Goal: Information Seeking & Learning: Understand process/instructions

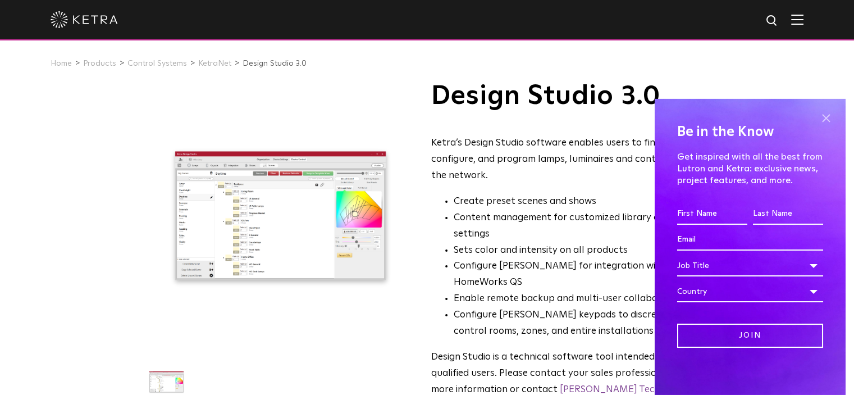
click at [817, 118] on span at bounding box center [825, 118] width 17 height 17
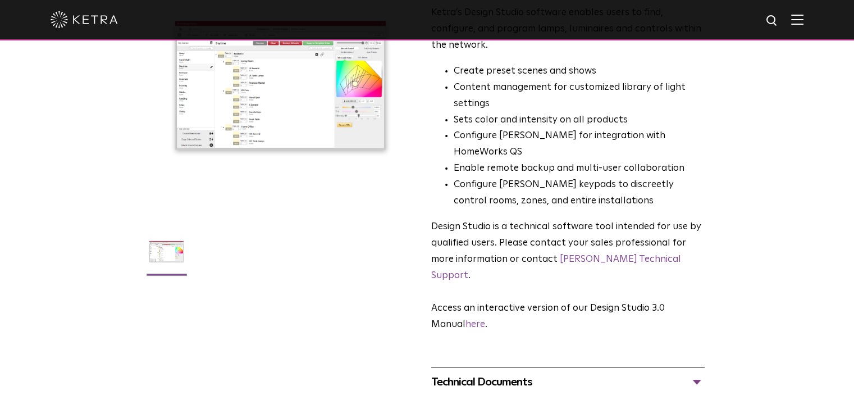
scroll to position [164, 0]
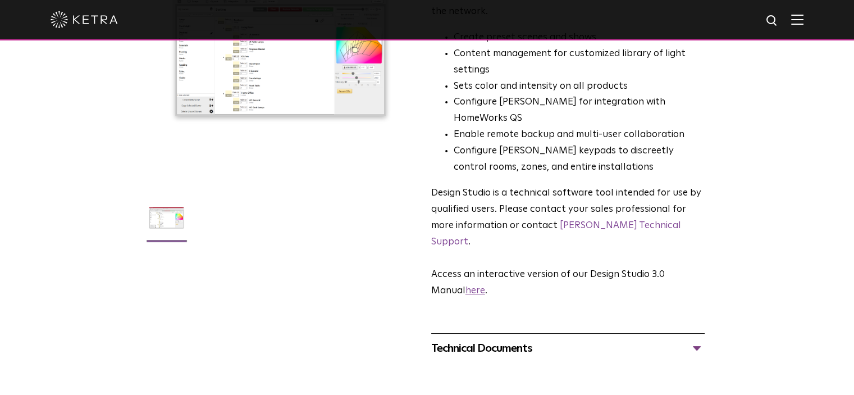
click at [477, 286] on link "here" at bounding box center [475, 291] width 20 height 10
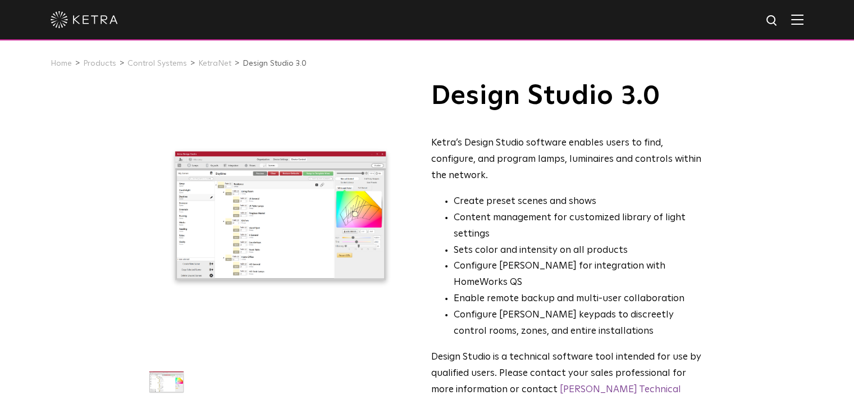
click at [812, 22] on div at bounding box center [427, 20] width 854 height 40
click at [803, 22] on img at bounding box center [797, 19] width 12 height 11
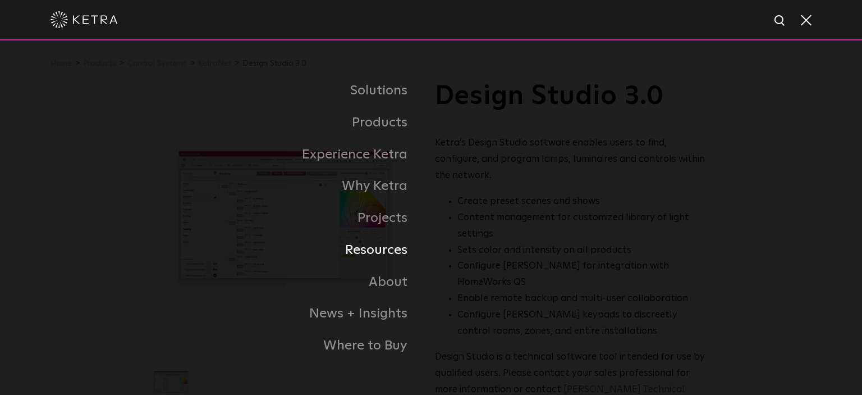
click at [378, 248] on link "Resources" at bounding box center [290, 250] width 281 height 32
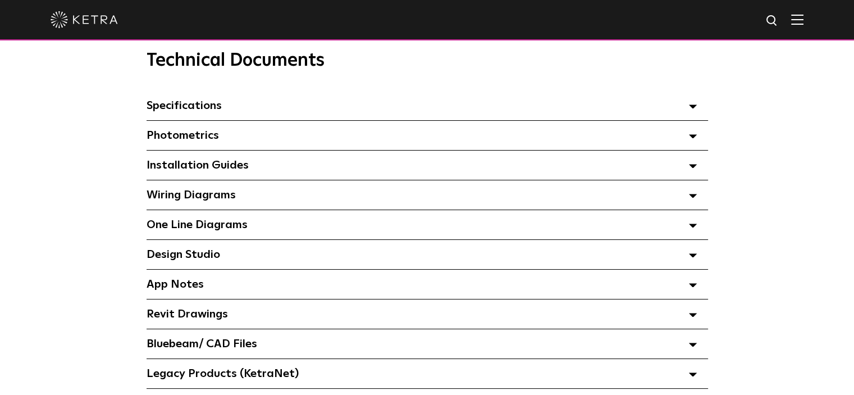
scroll to position [826, 0]
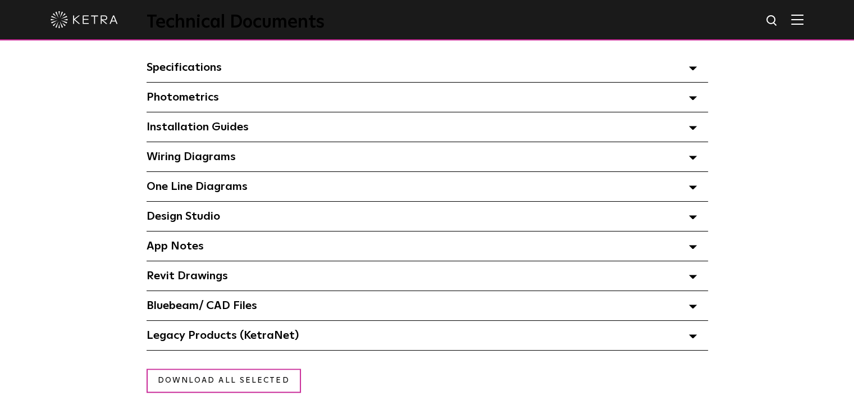
click at [691, 219] on polygon at bounding box center [692, 217] width 7 height 3
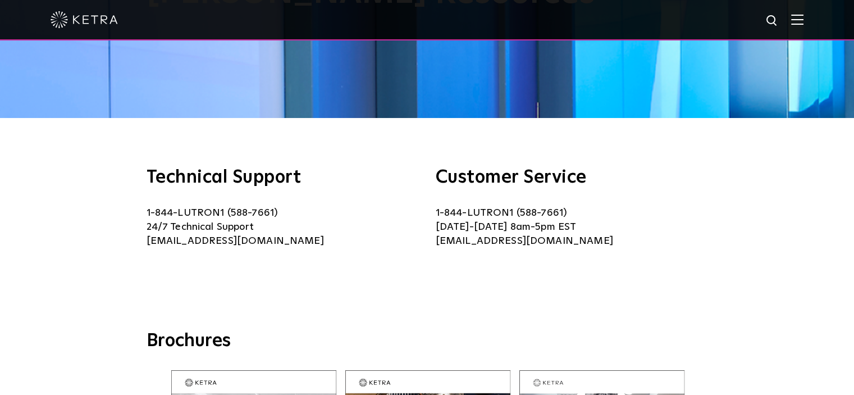
scroll to position [103, 0]
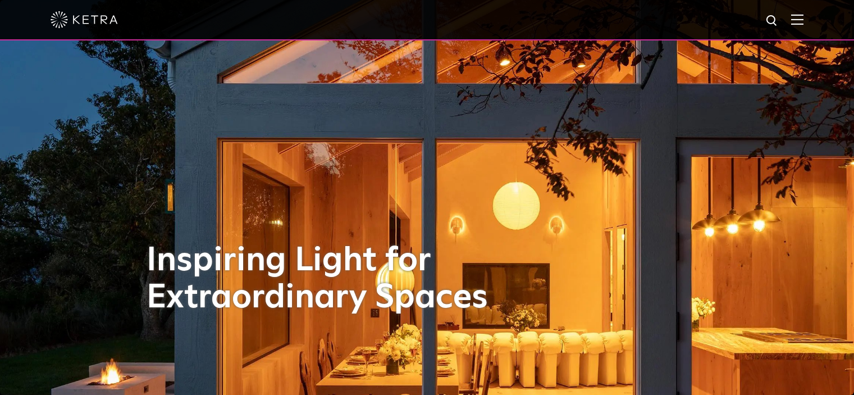
click at [803, 21] on img at bounding box center [797, 19] width 12 height 11
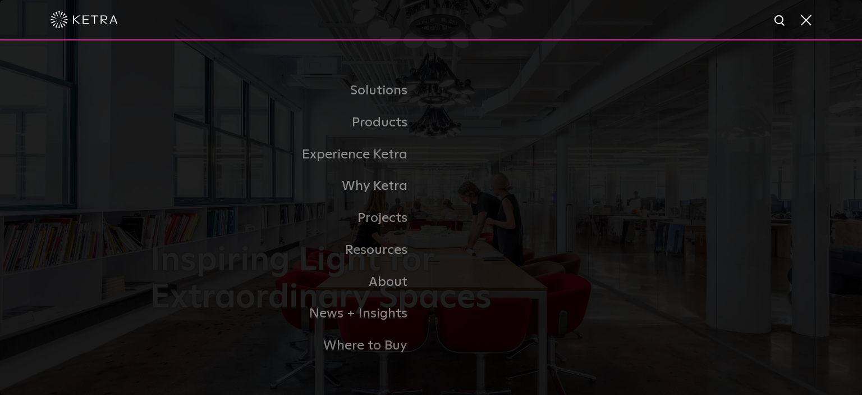
click at [805, 23] on span at bounding box center [805, 19] width 12 height 11
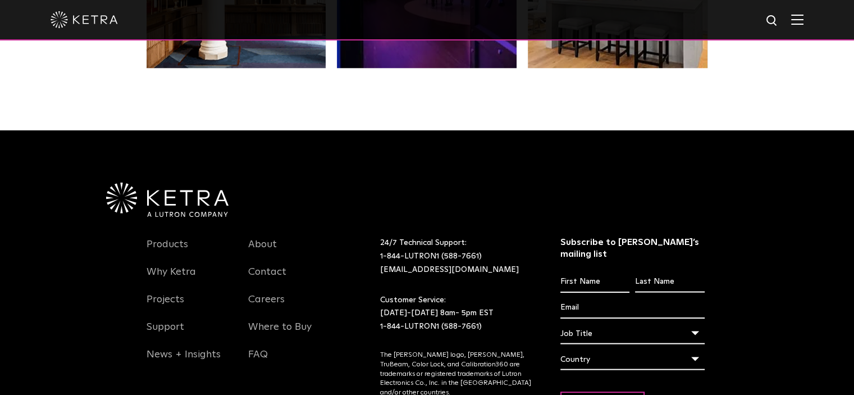
scroll to position [2326, 0]
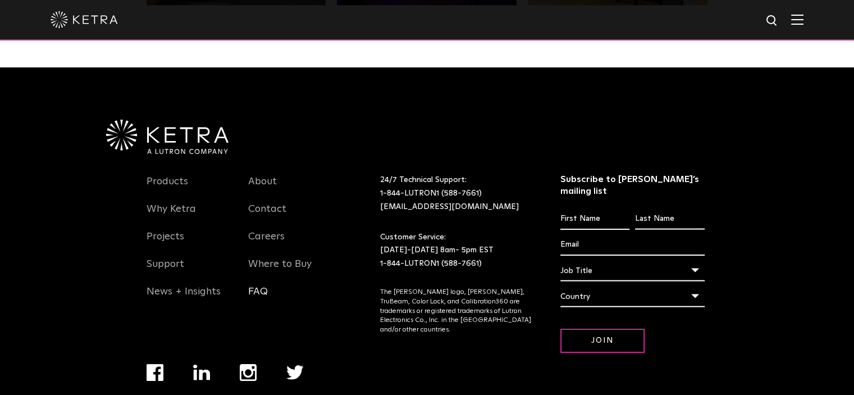
click at [261, 302] on link "FAQ" at bounding box center [258, 298] width 20 height 26
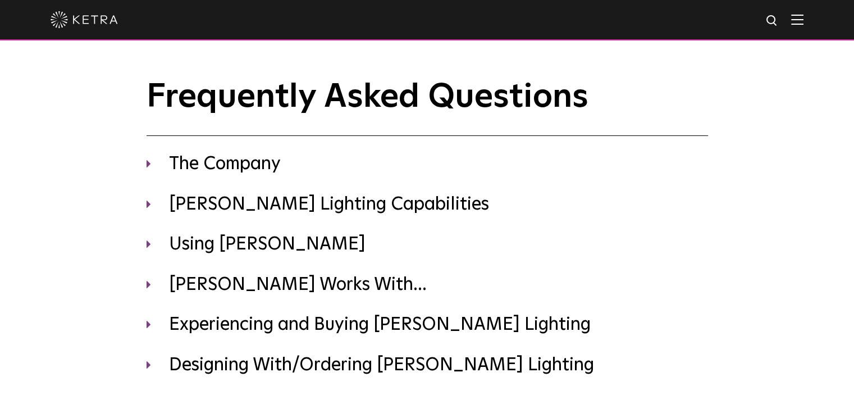
scroll to position [69, 0]
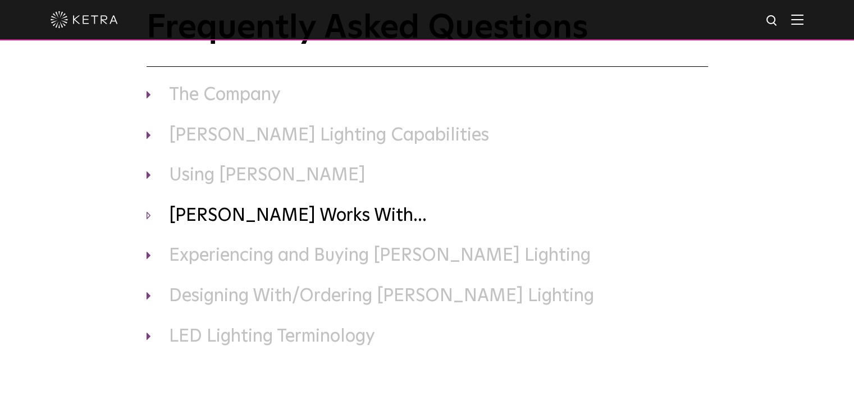
click at [245, 215] on h3 "Ketra Works With..." at bounding box center [427, 216] width 561 height 24
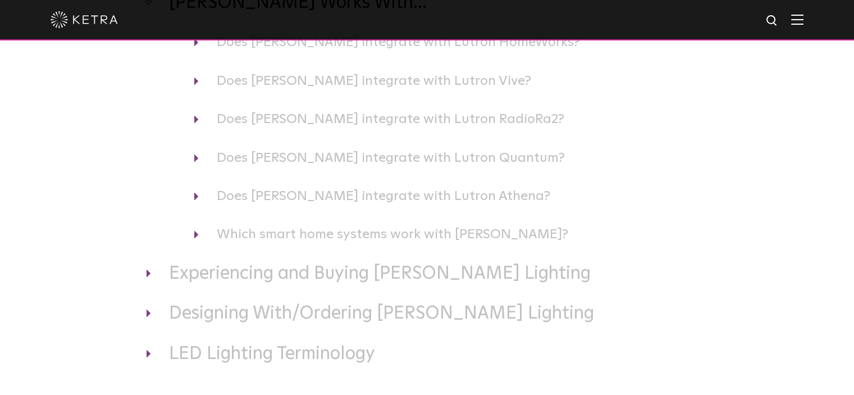
scroll to position [282, 0]
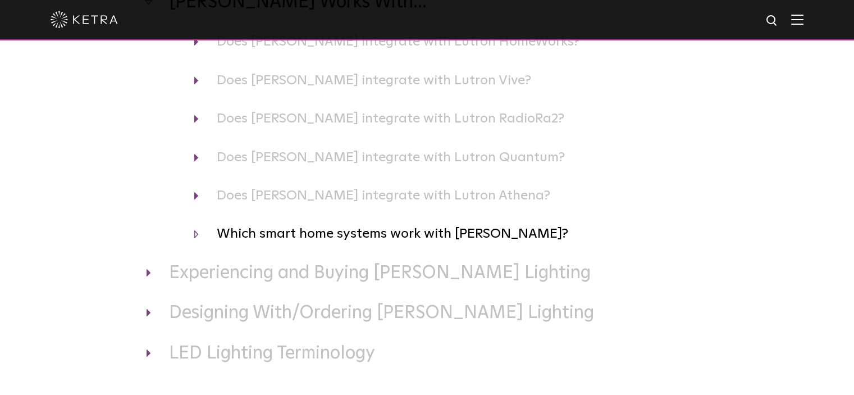
click at [424, 233] on h4 "Which smart home systems work with Ketra?" at bounding box center [451, 233] width 514 height 21
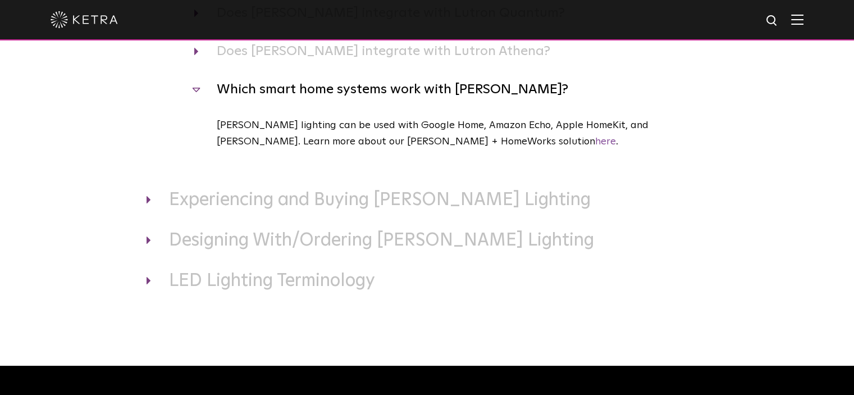
scroll to position [428, 0]
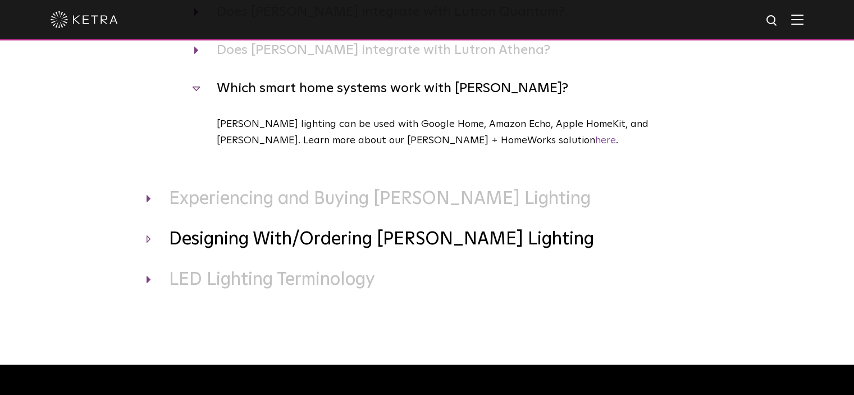
click at [443, 244] on h3 "Designing With/Ordering Ketra Lighting" at bounding box center [427, 240] width 561 height 24
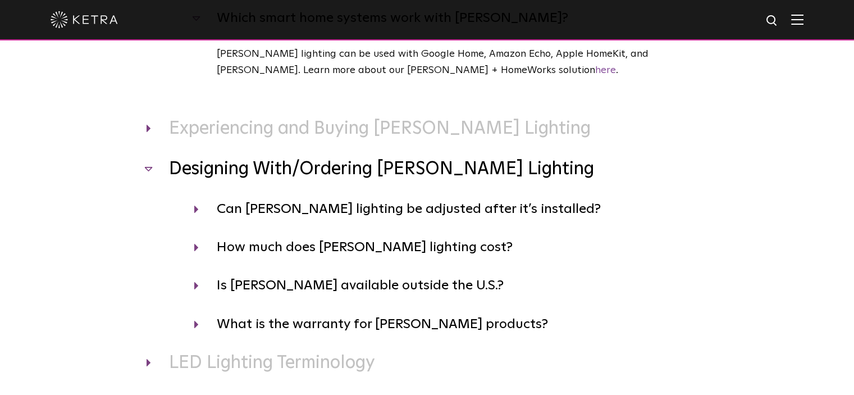
scroll to position [497, 0]
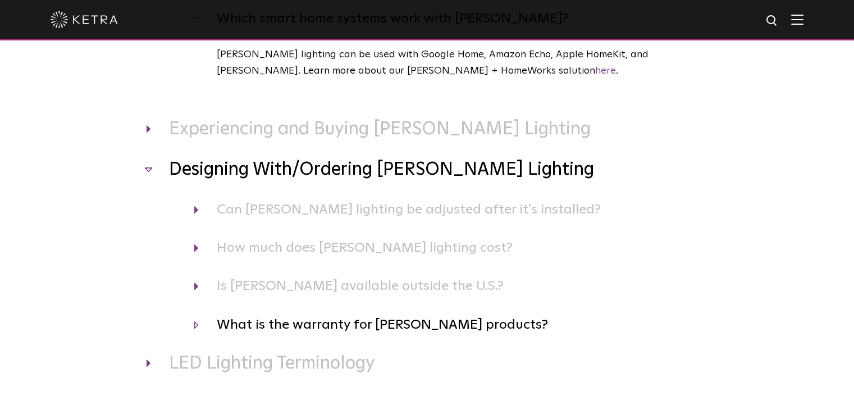
click at [379, 329] on h4 "What is the warranty for Ketra products?" at bounding box center [451, 324] width 514 height 21
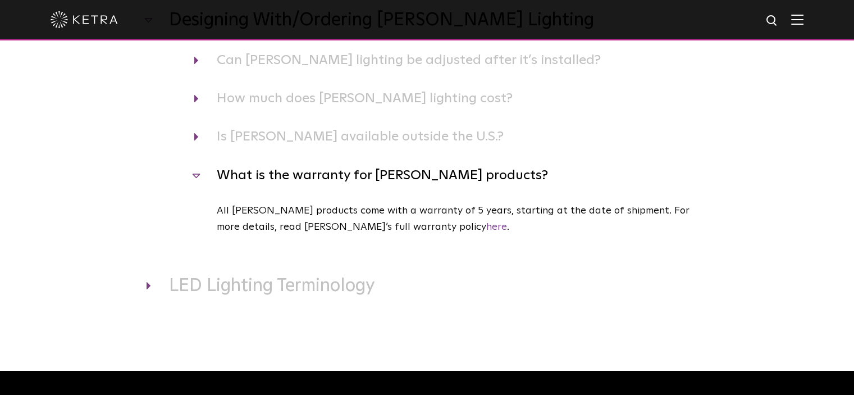
scroll to position [548, 0]
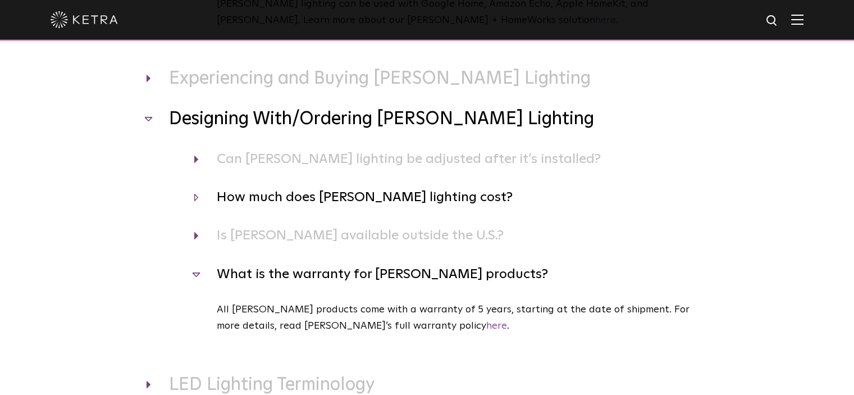
click at [391, 199] on h4 "How much does Ketra lighting cost?" at bounding box center [451, 196] width 514 height 21
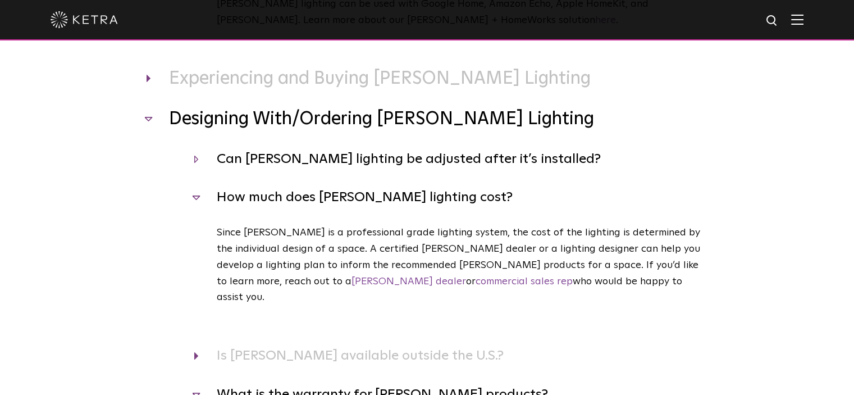
click at [395, 160] on h4 "Can Ketra lighting be adjusted after it’s installed?" at bounding box center [451, 158] width 514 height 21
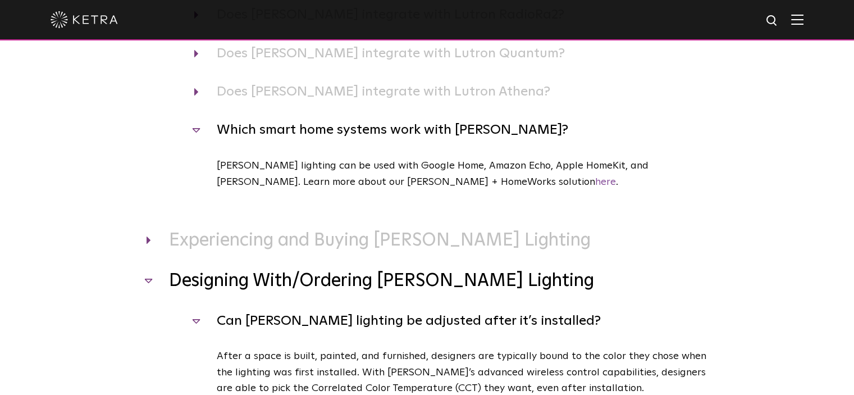
scroll to position [386, 0]
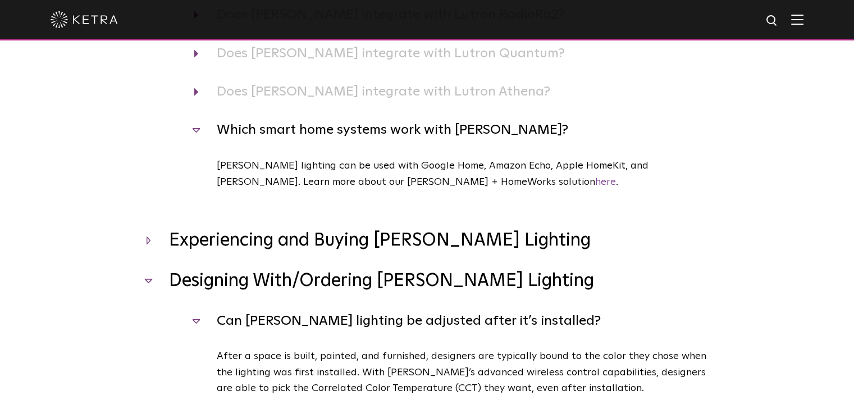
click at [430, 246] on h3 "Experiencing and Buying Ketra Lighting" at bounding box center [427, 241] width 561 height 24
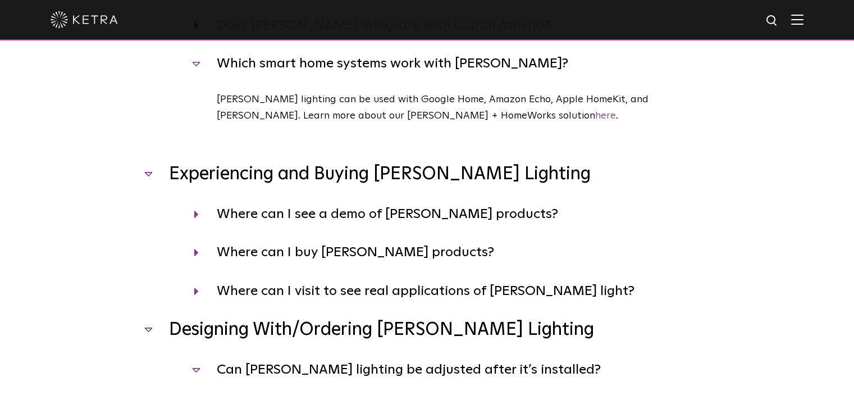
scroll to position [459, 0]
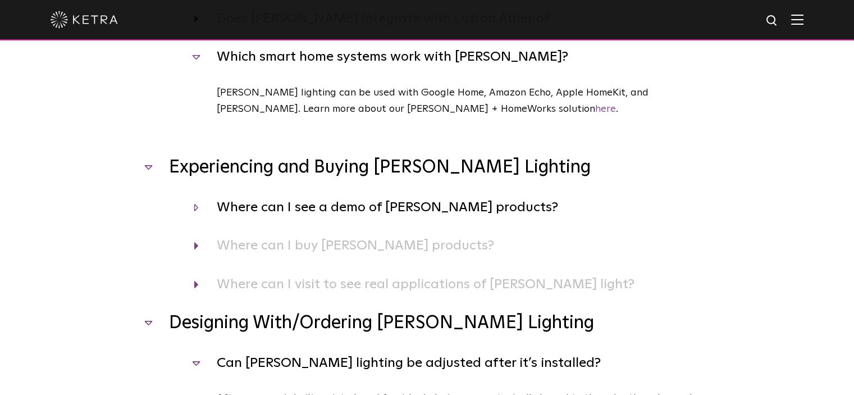
click at [463, 211] on h4 "Where can I see a demo of Ketra products?" at bounding box center [451, 206] width 514 height 21
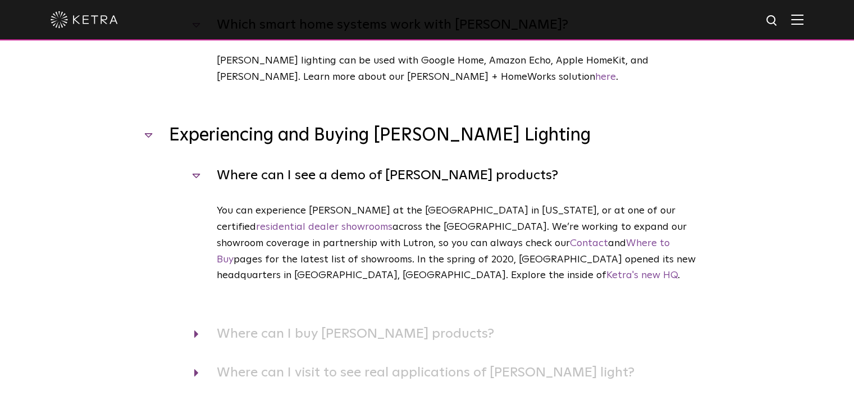
scroll to position [491, 0]
click at [678, 271] on link "Ketra's new HQ" at bounding box center [641, 276] width 71 height 10
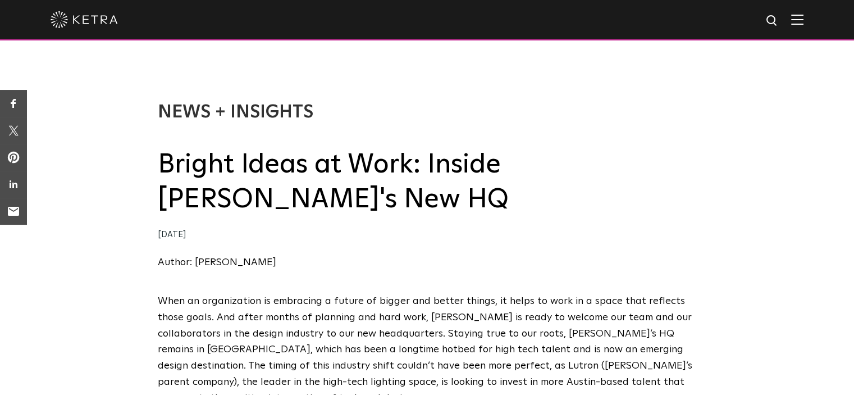
click at [803, 22] on img at bounding box center [797, 19] width 12 height 11
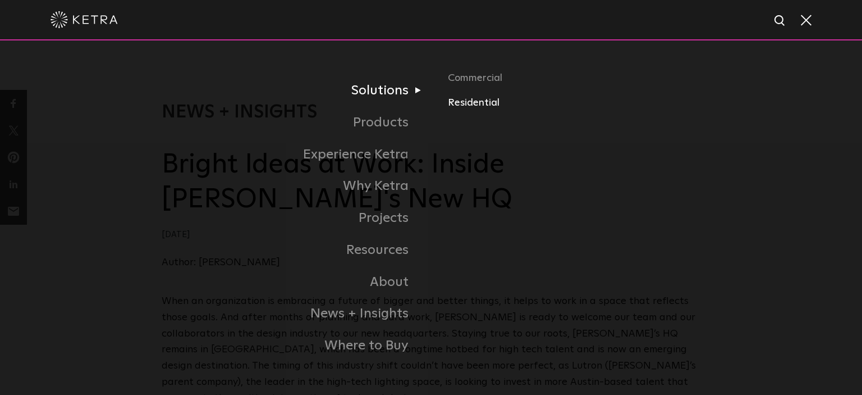
click at [463, 109] on link "Residential" at bounding box center [574, 103] width 253 height 16
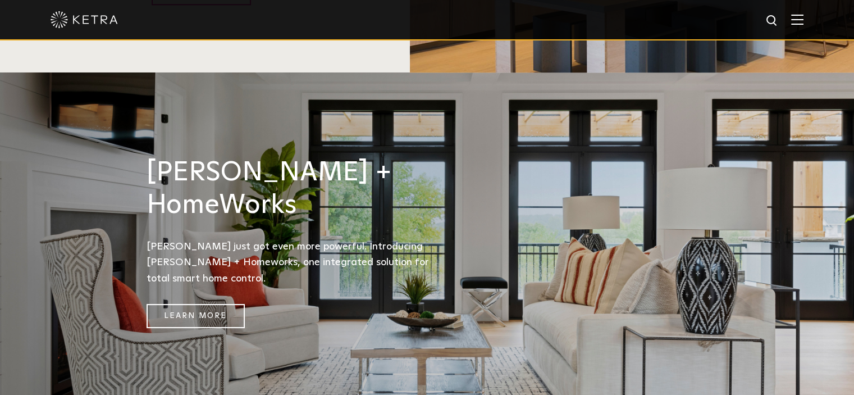
scroll to position [1343, 0]
click at [184, 304] on link "Learn More" at bounding box center [196, 316] width 98 height 24
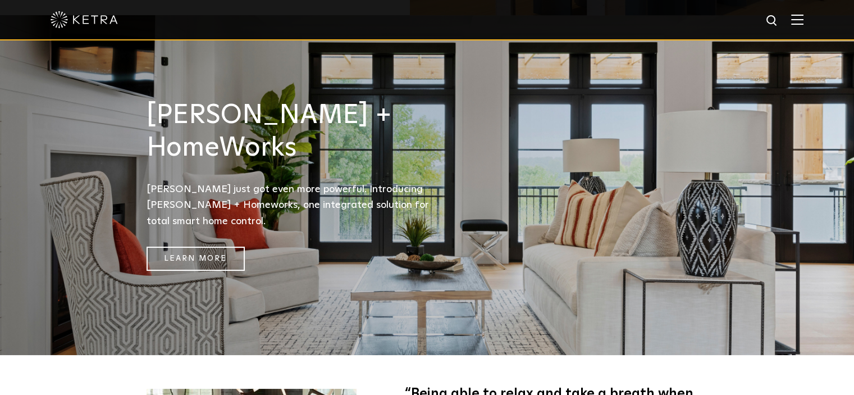
scroll to position [1401, 0]
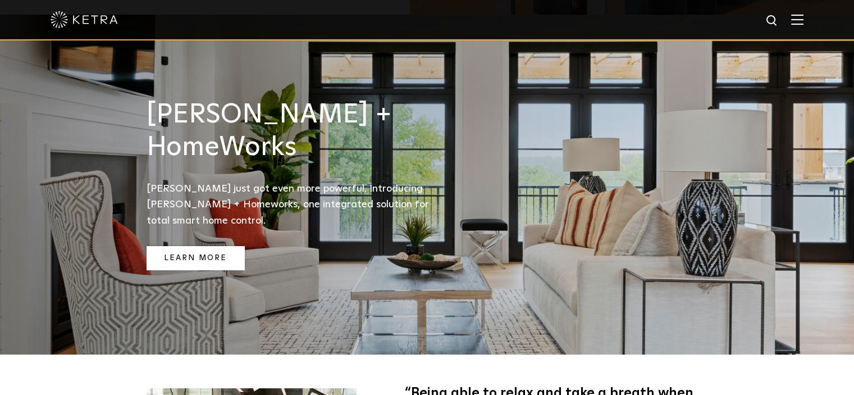
click at [210, 246] on link "Learn More" at bounding box center [196, 258] width 98 height 24
click at [772, 24] on div at bounding box center [427, 19] width 753 height 39
click at [779, 19] on img at bounding box center [772, 21] width 14 height 14
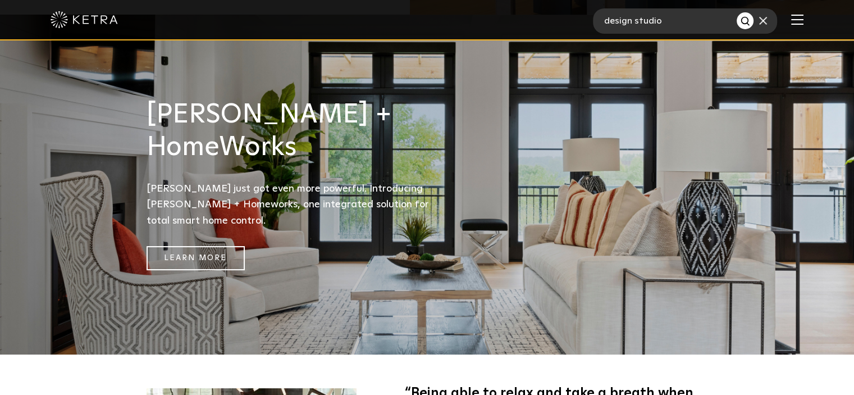
type input "design studio"
click at [737, 12] on button "Search" at bounding box center [745, 20] width 17 height 17
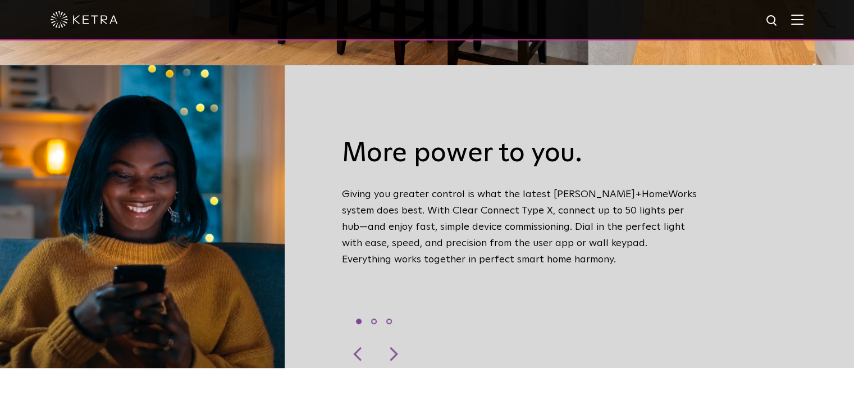
scroll to position [330, 0]
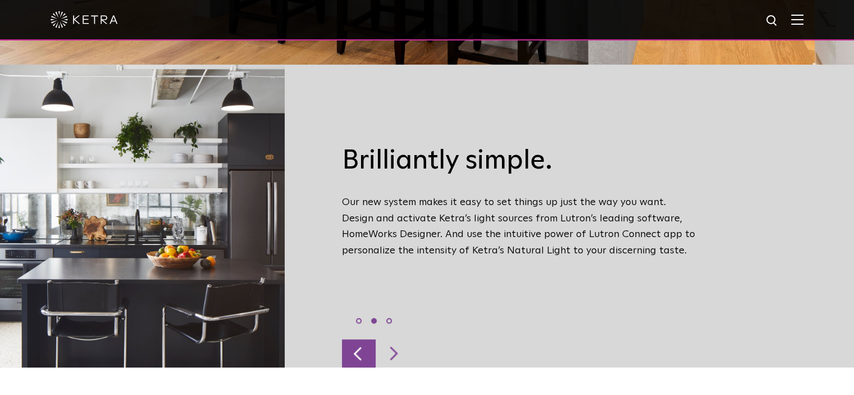
click at [363, 341] on div at bounding box center [359, 353] width 34 height 28
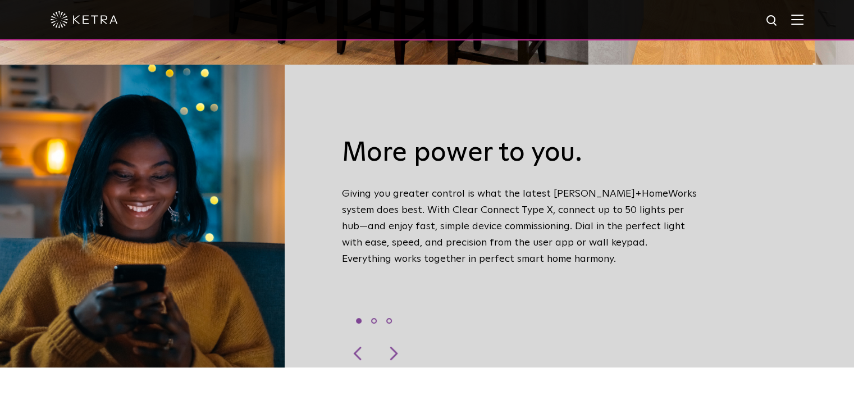
scroll to position [373, 0]
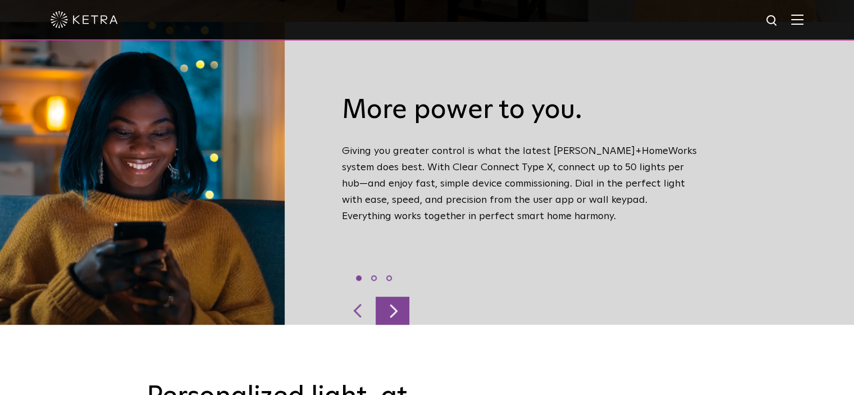
click at [398, 300] on div at bounding box center [393, 310] width 34 height 28
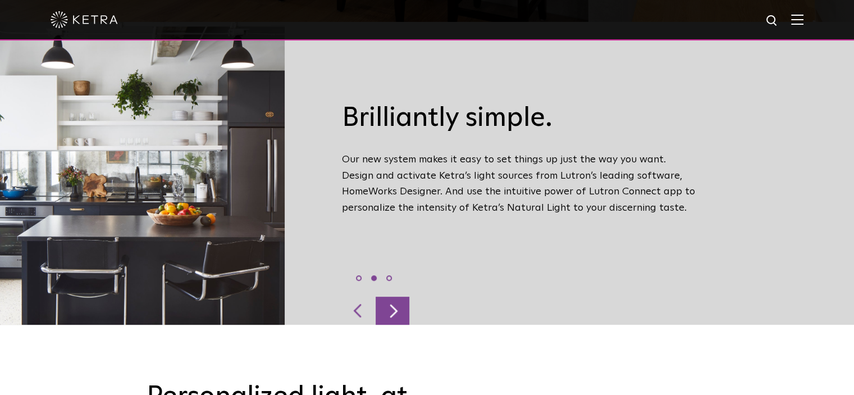
click at [398, 300] on div at bounding box center [393, 310] width 34 height 28
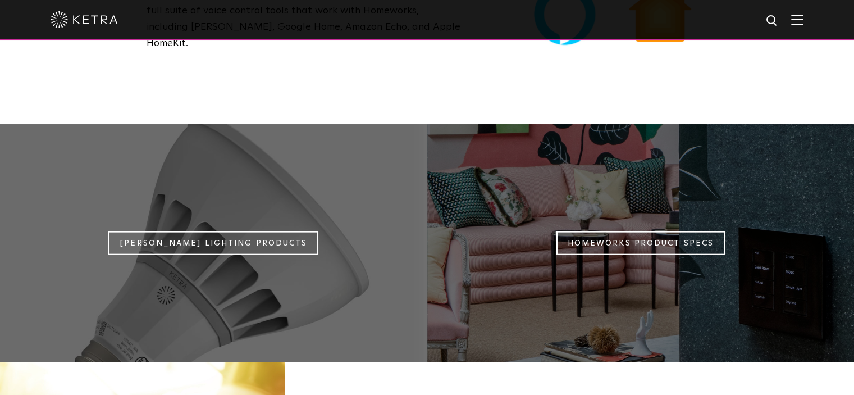
scroll to position [907, 0]
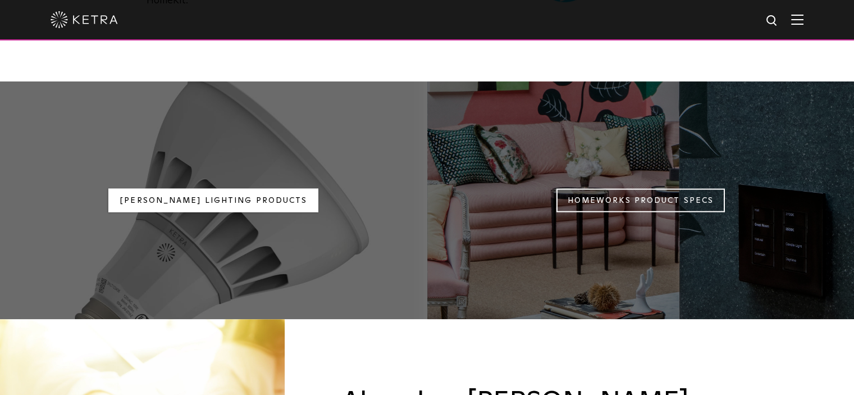
click at [218, 188] on link "Ketra Lighting Products" at bounding box center [213, 200] width 210 height 24
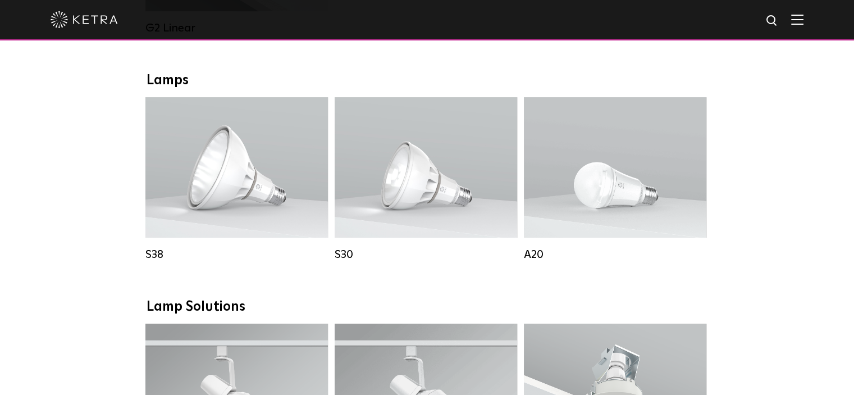
scroll to position [783, 0]
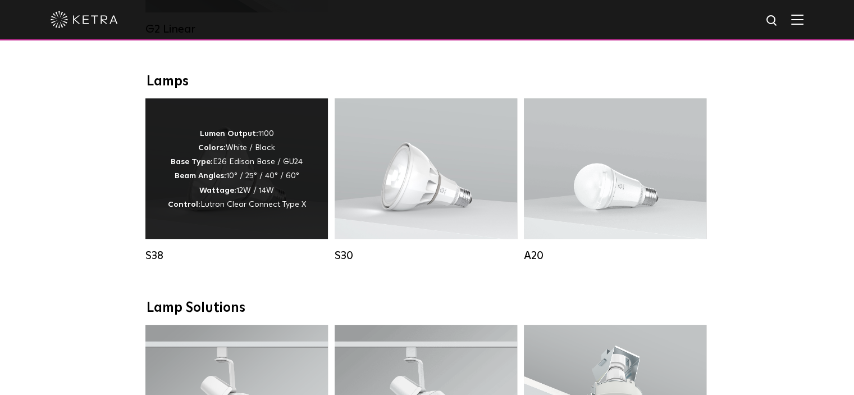
click at [243, 208] on span "Lutron Clear Connect Type X" at bounding box center [253, 204] width 106 height 8
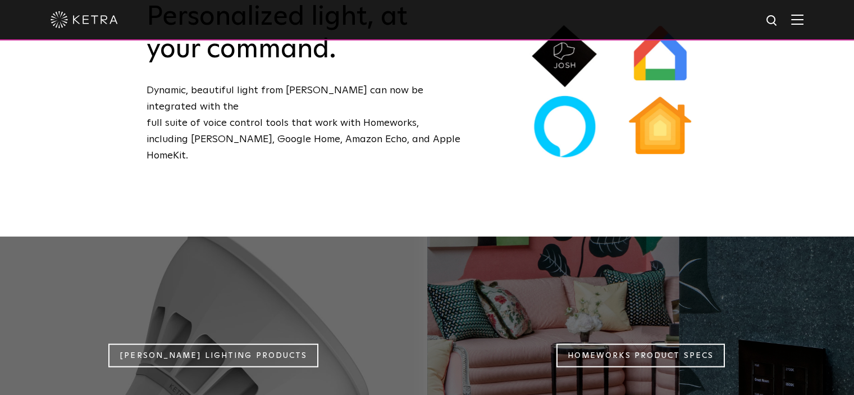
scroll to position [925, 0]
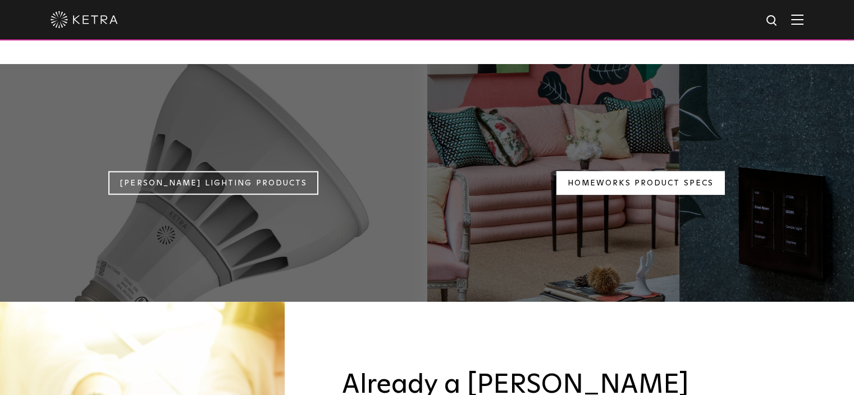
click at [665, 171] on link "Homeworks Product Specs" at bounding box center [640, 183] width 168 height 24
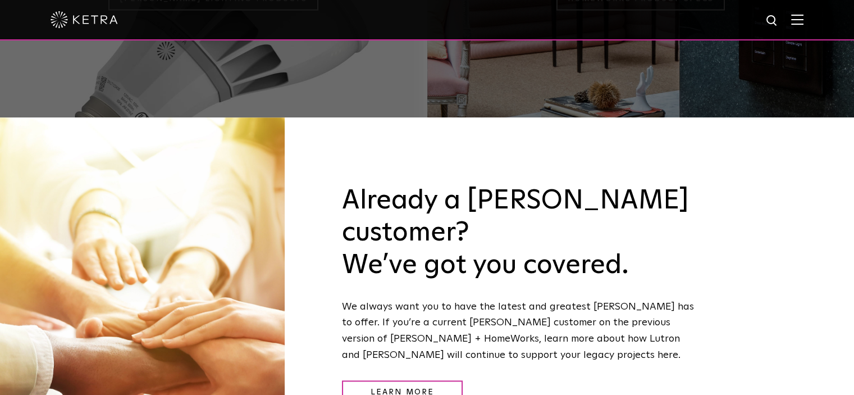
scroll to position [1109, 0]
click at [398, 380] on link "Learn More" at bounding box center [402, 392] width 121 height 24
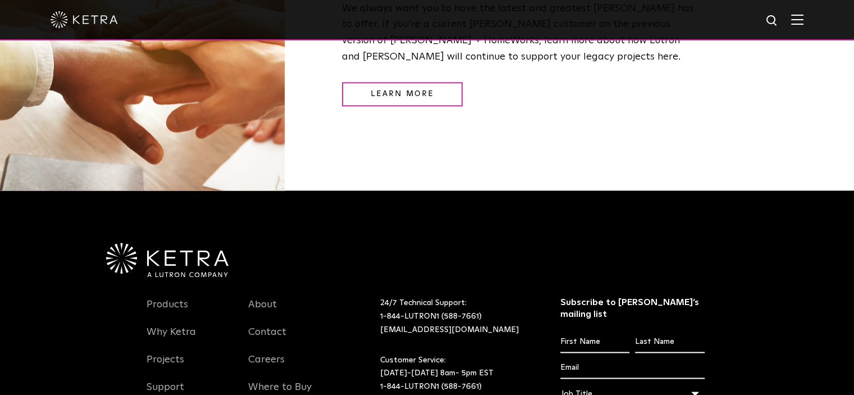
scroll to position [1407, 0]
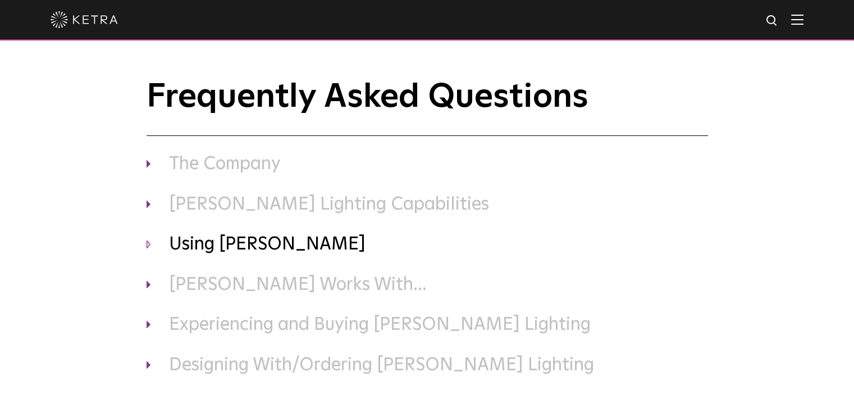
click at [242, 248] on h3 "Using Ketra" at bounding box center [427, 245] width 561 height 24
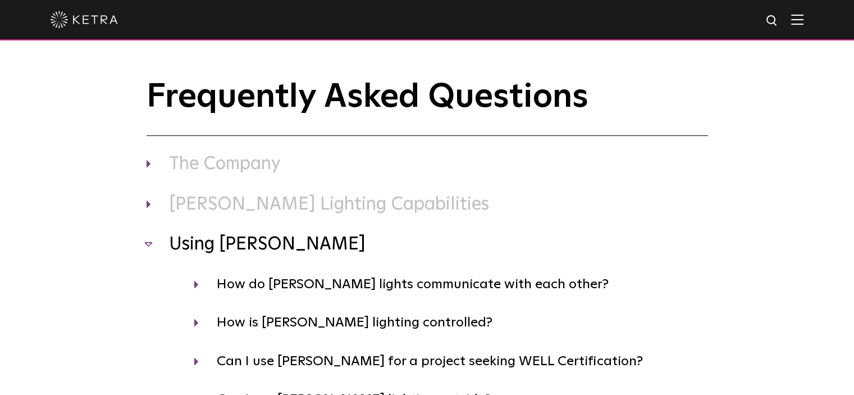
scroll to position [52, 0]
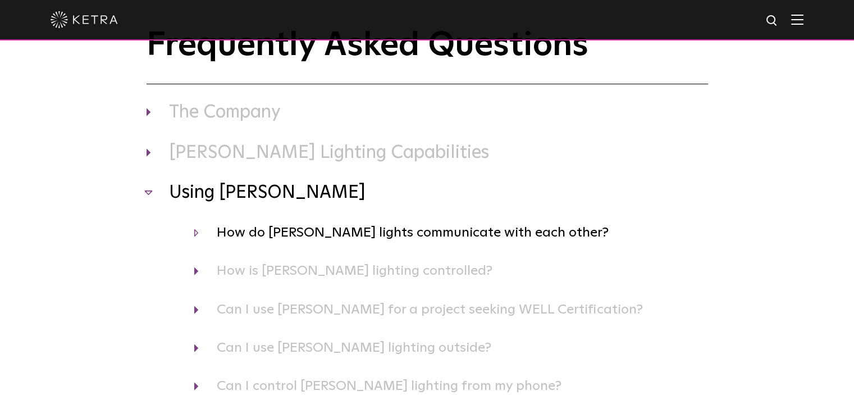
click at [409, 234] on h4 "How do Ketra lights communicate with each other?" at bounding box center [451, 232] width 514 height 21
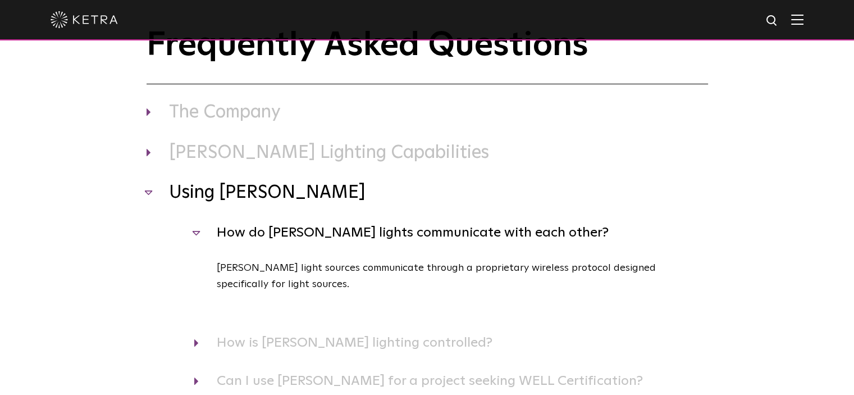
scroll to position [109, 0]
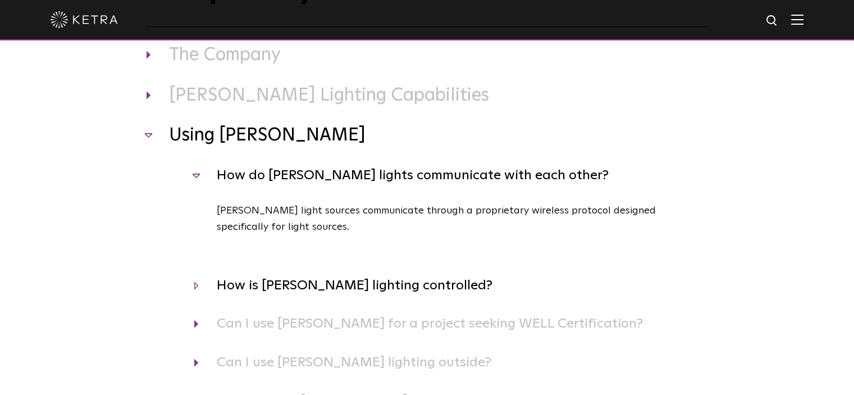
click at [382, 289] on h4 "How is Ketra lighting controlled?" at bounding box center [451, 285] width 514 height 21
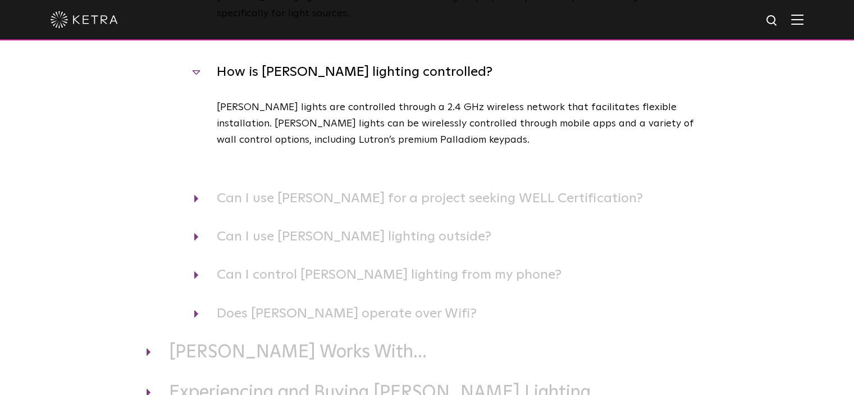
scroll to position [323, 0]
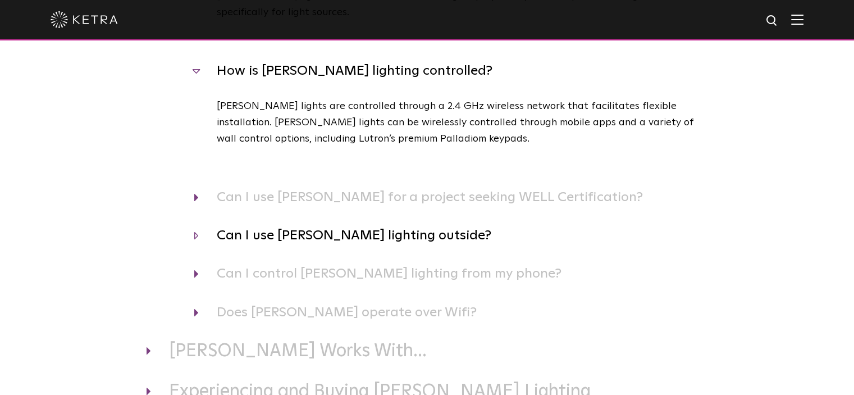
click at [396, 237] on h4 "Can I use Ketra lighting outside?" at bounding box center [451, 235] width 514 height 21
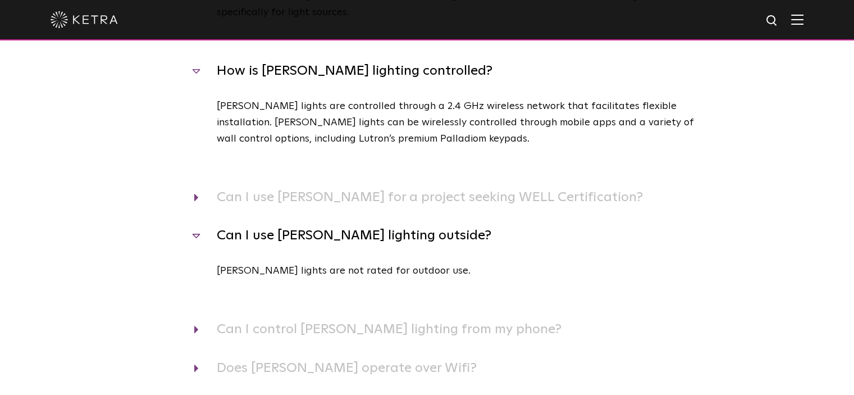
click at [396, 237] on h4 "Can I use Ketra lighting outside?" at bounding box center [451, 235] width 514 height 21
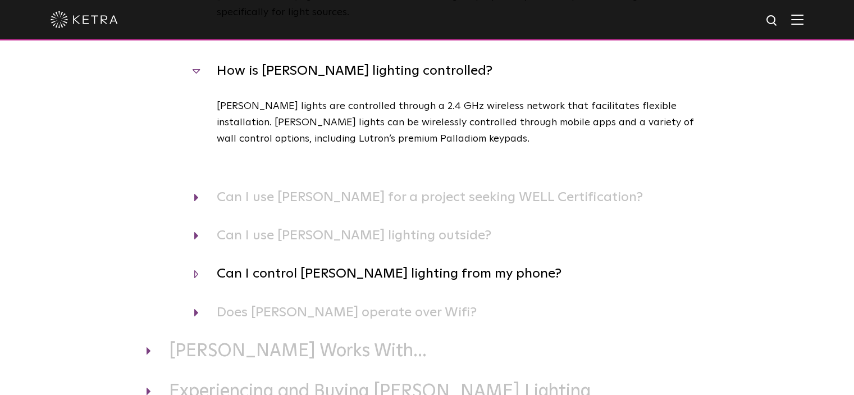
click at [476, 273] on h4 "Can I control Ketra lighting from my phone?" at bounding box center [451, 273] width 514 height 21
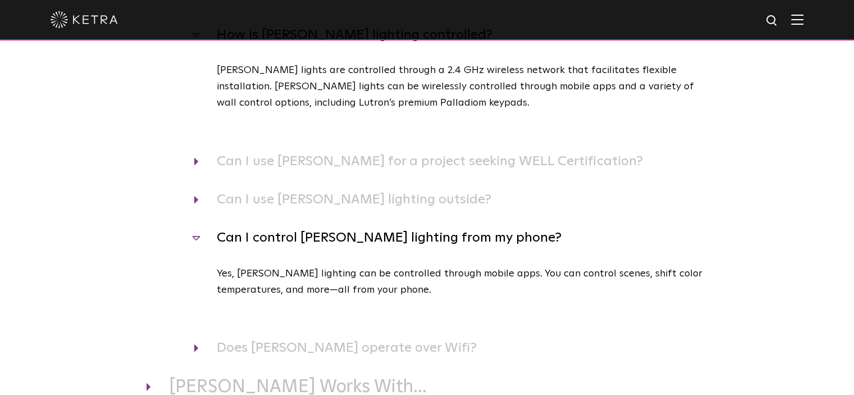
scroll to position [427, 0]
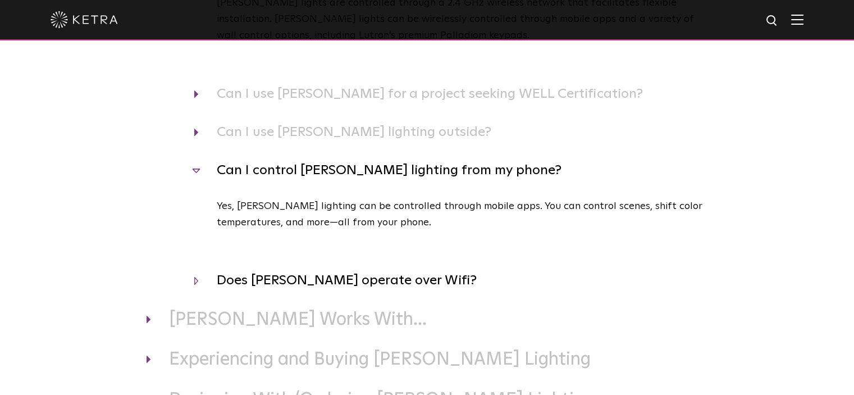
click at [395, 284] on h4 "Does Ketra operate over Wifi?" at bounding box center [451, 279] width 514 height 21
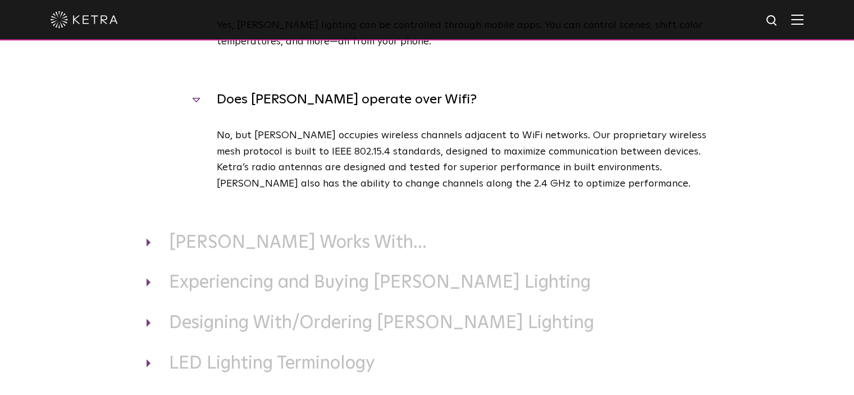
scroll to position [660, 0]
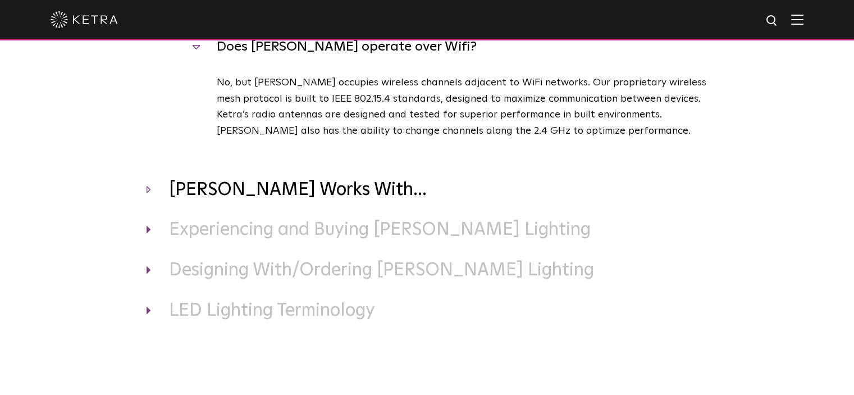
click at [282, 196] on h3 "Ketra Works With..." at bounding box center [427, 191] width 561 height 24
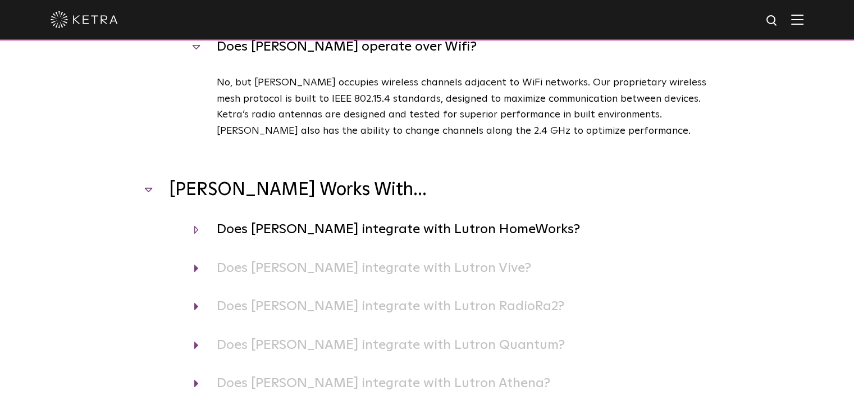
click at [477, 234] on h4 "Does Ketra integrate with Lutron HomeWorks?" at bounding box center [451, 228] width 514 height 21
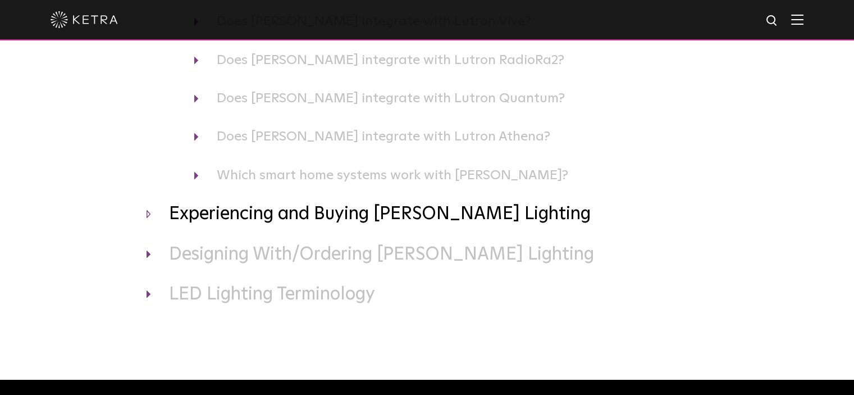
scroll to position [995, 0]
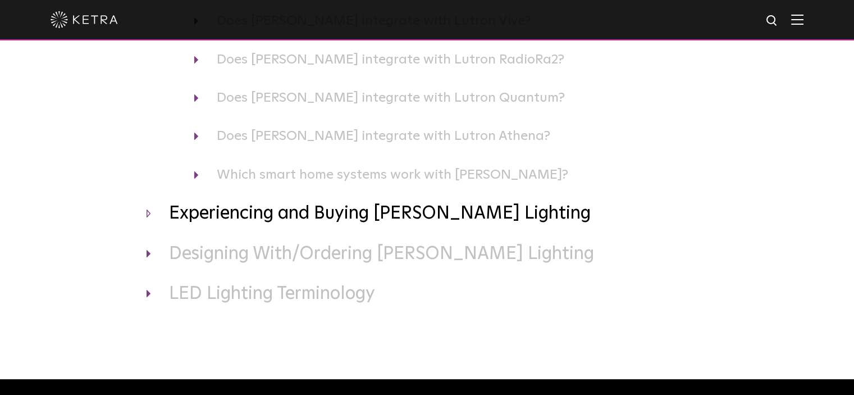
click at [460, 219] on h3 "Experiencing and Buying Ketra Lighting" at bounding box center [427, 214] width 561 height 24
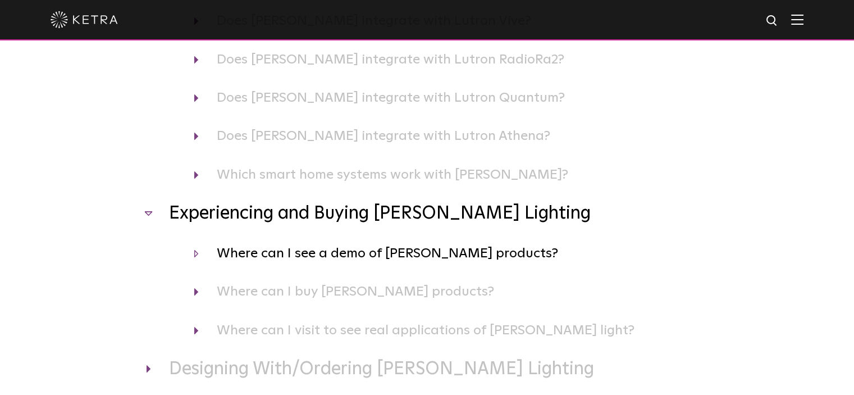
scroll to position [1053, 0]
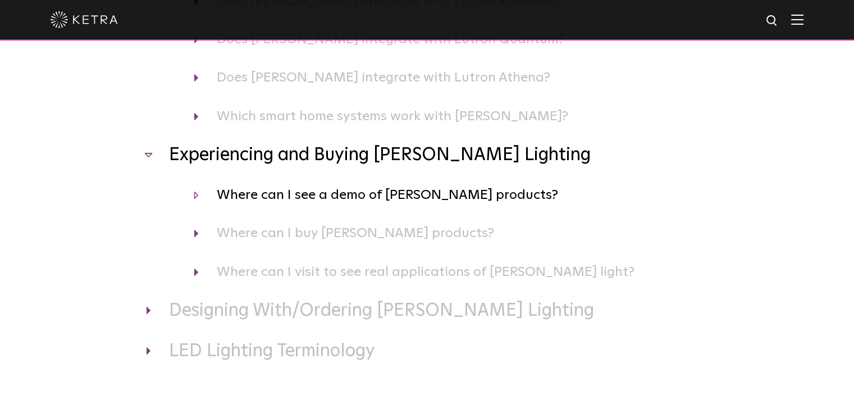
click at [471, 200] on h4 "Where can I see a demo of Ketra products?" at bounding box center [451, 194] width 514 height 21
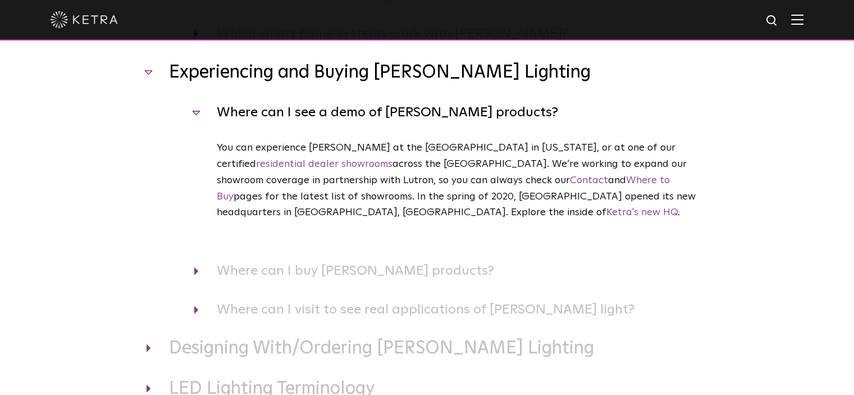
scroll to position [1145, 0]
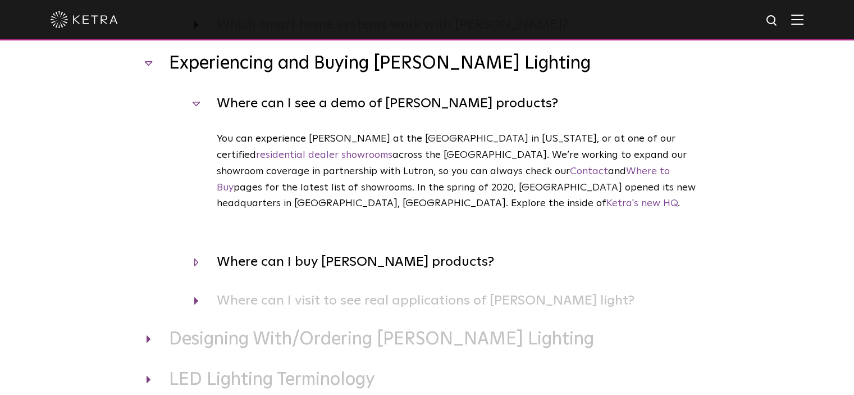
click at [378, 251] on h4 "Where can I buy Ketra products?" at bounding box center [451, 261] width 514 height 21
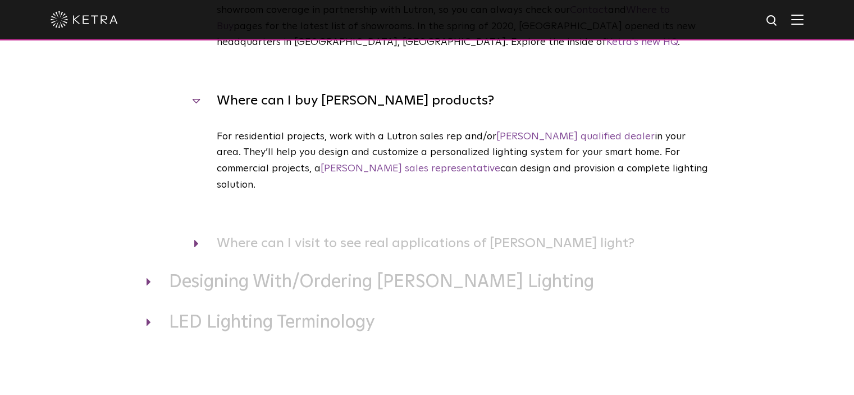
scroll to position [1306, 0]
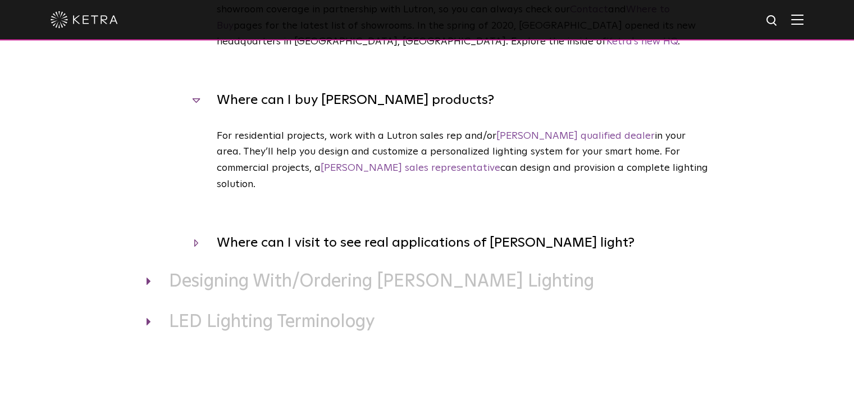
click at [535, 232] on h4 "Where can I visit to see real applications of Ketra light?" at bounding box center [451, 242] width 514 height 21
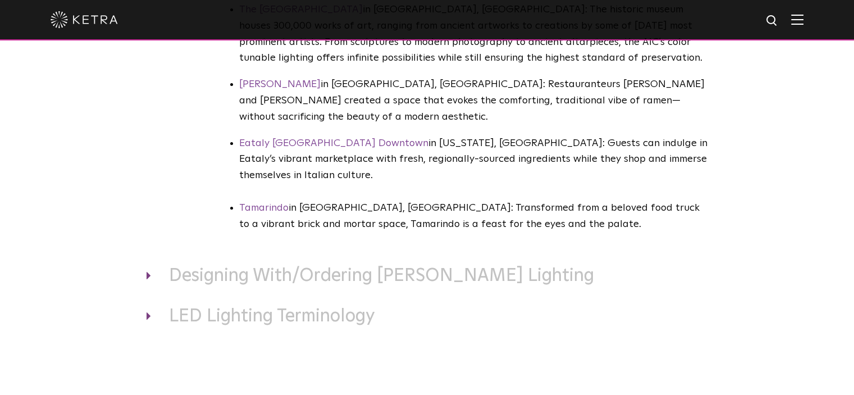
scroll to position [1709, 0]
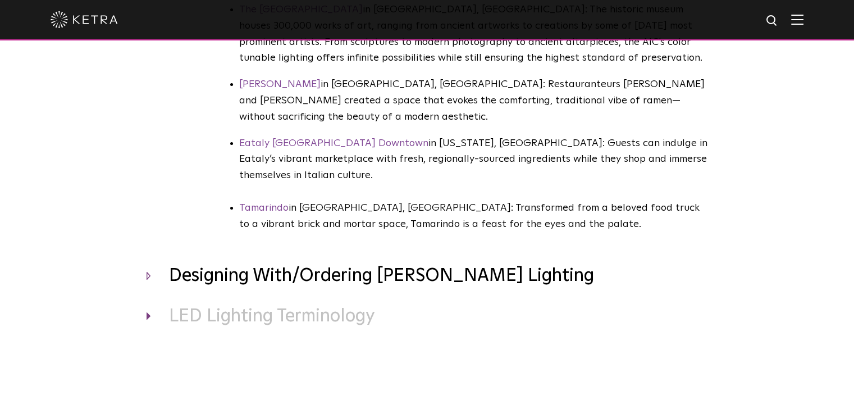
click at [415, 264] on h3 "Designing With/Ordering Ketra Lighting" at bounding box center [427, 276] width 561 height 24
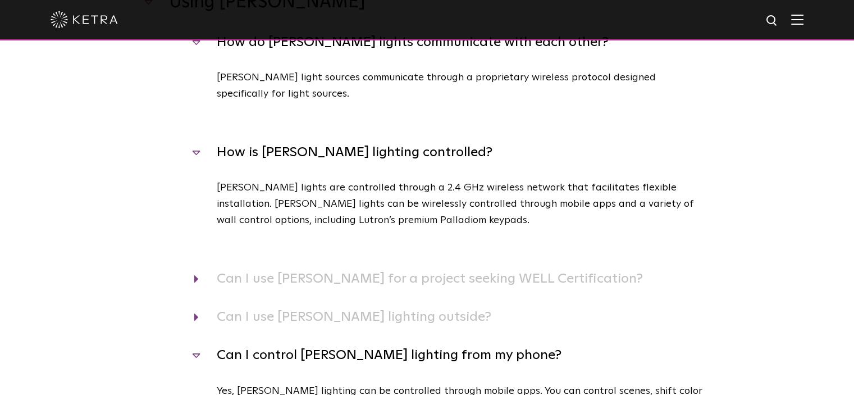
scroll to position [0, 0]
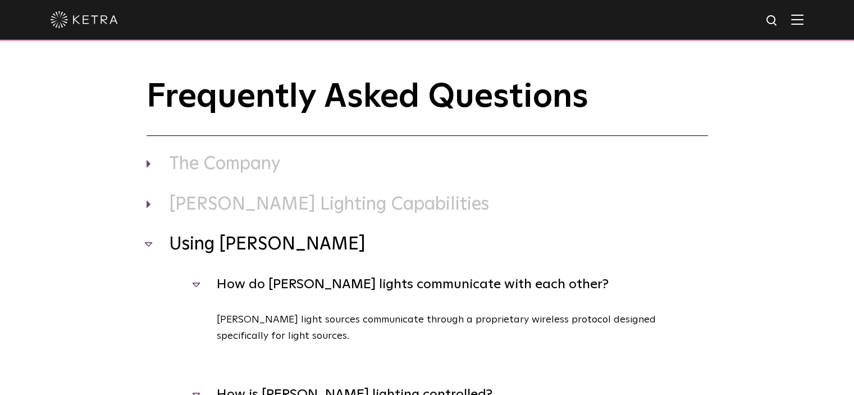
click at [152, 245] on h3 "Using Ketra" at bounding box center [427, 245] width 561 height 24
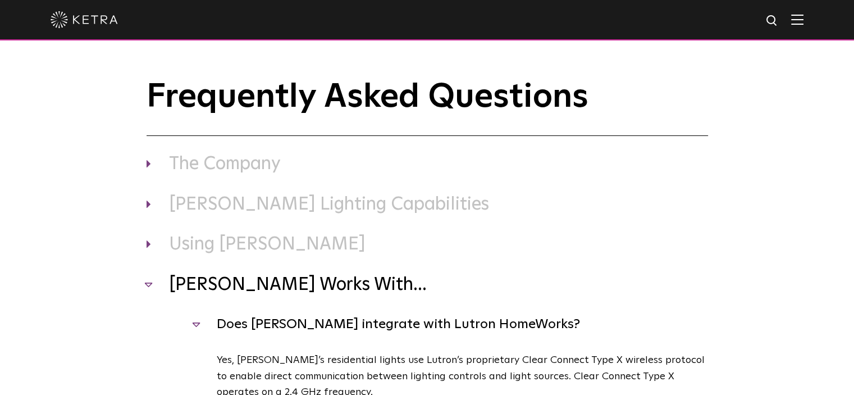
click at [797, 20] on div at bounding box center [427, 19] width 753 height 39
click at [779, 19] on img at bounding box center [772, 21] width 14 height 14
type input "design studio software"
click at [737, 12] on button "Search" at bounding box center [745, 20] width 17 height 17
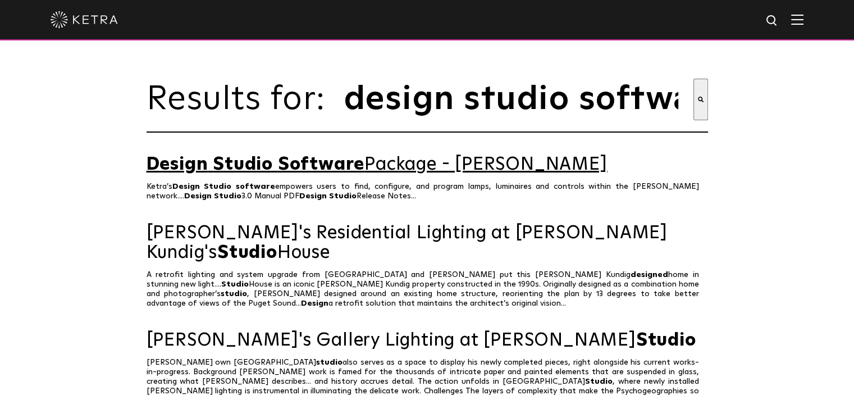
click at [308, 166] on span "Software" at bounding box center [321, 165] width 86 height 18
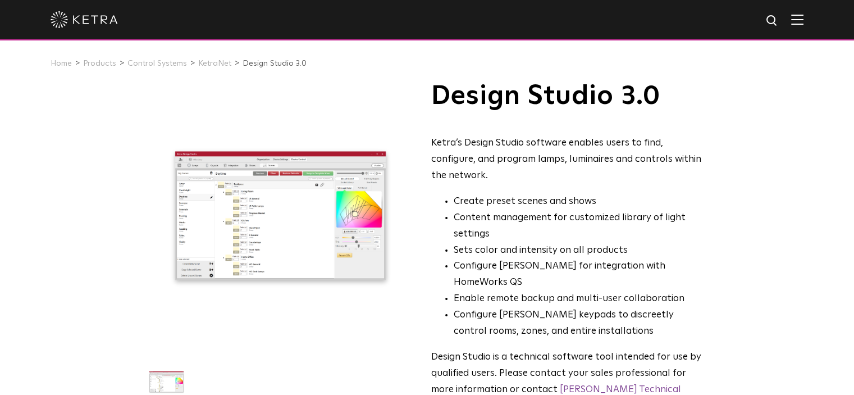
click at [563, 104] on h1 "Design Studio 3.0" at bounding box center [567, 96] width 273 height 28
click at [272, 231] on div at bounding box center [281, 216] width 268 height 268
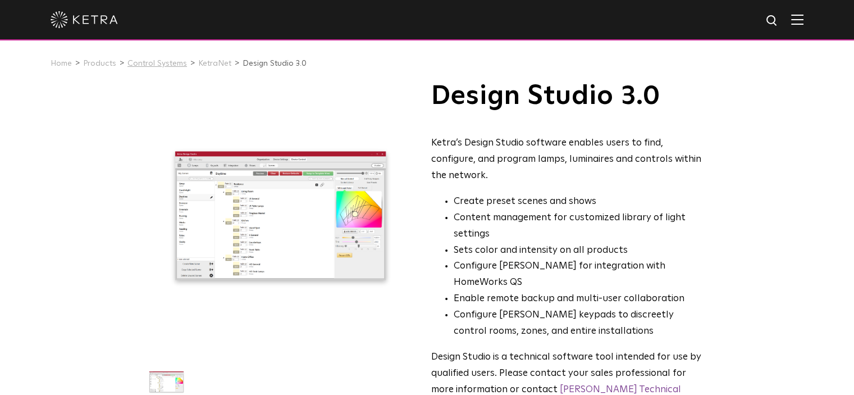
click at [168, 61] on link "Control Systems" at bounding box center [157, 64] width 60 height 8
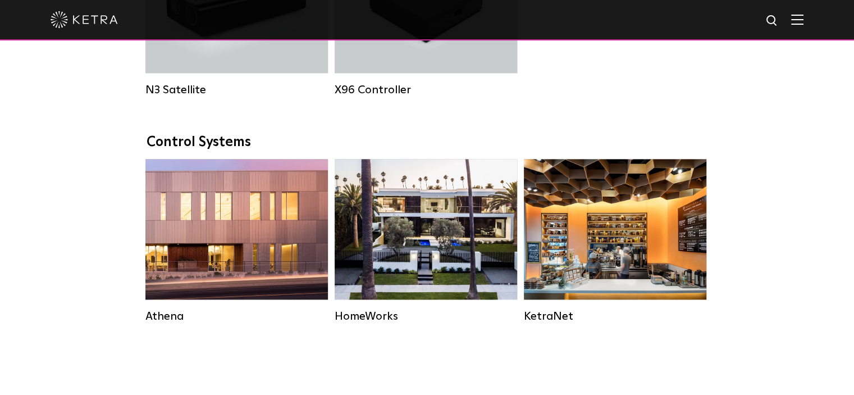
scroll to position [1603, 0]
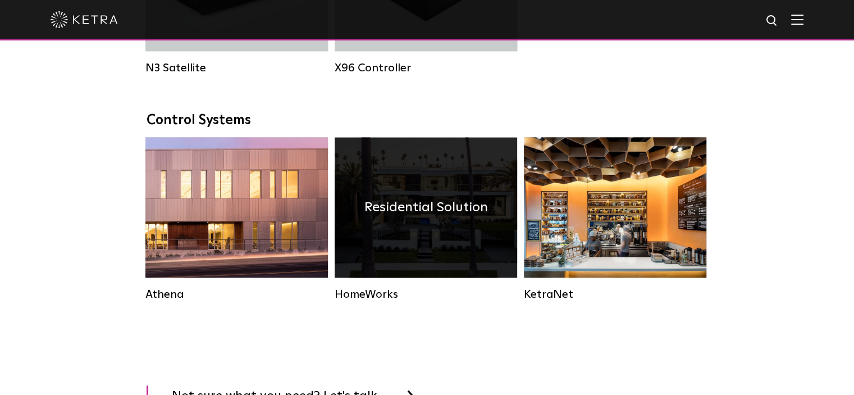
click at [459, 218] on h4 "Residential Solution" at bounding box center [426, 206] width 124 height 21
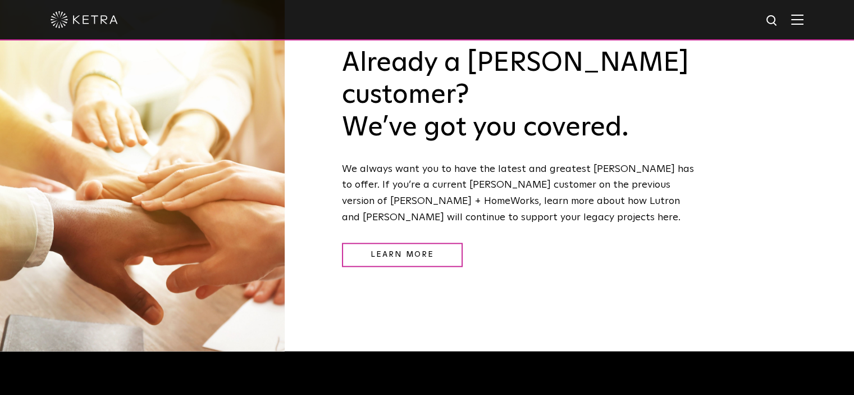
scroll to position [1247, 0]
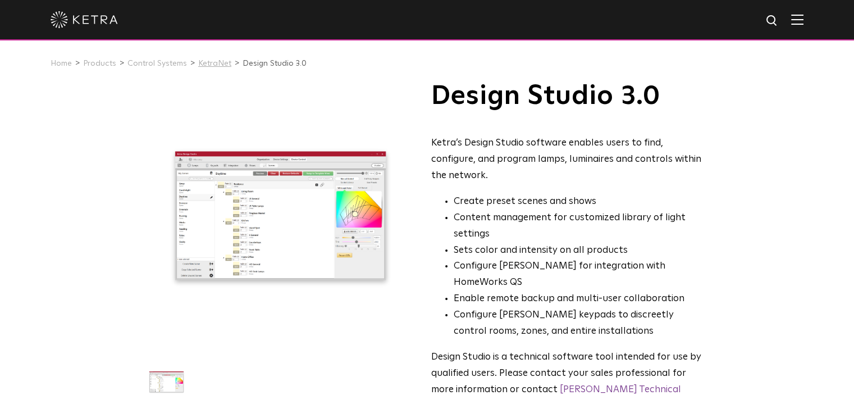
click at [215, 62] on link "KetraNet" at bounding box center [214, 64] width 33 height 8
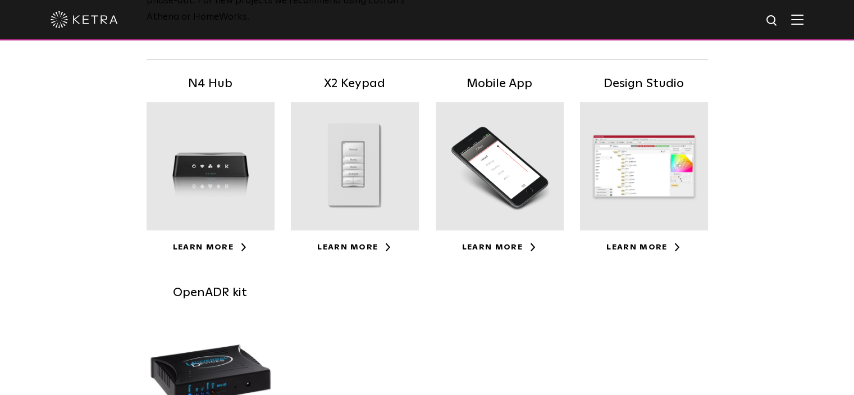
scroll to position [240, 0]
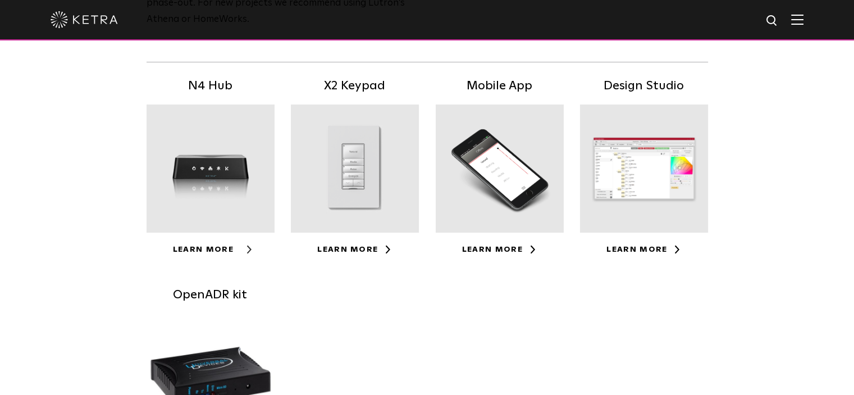
click at [199, 249] on link "Learn More" at bounding box center [210, 249] width 75 height 8
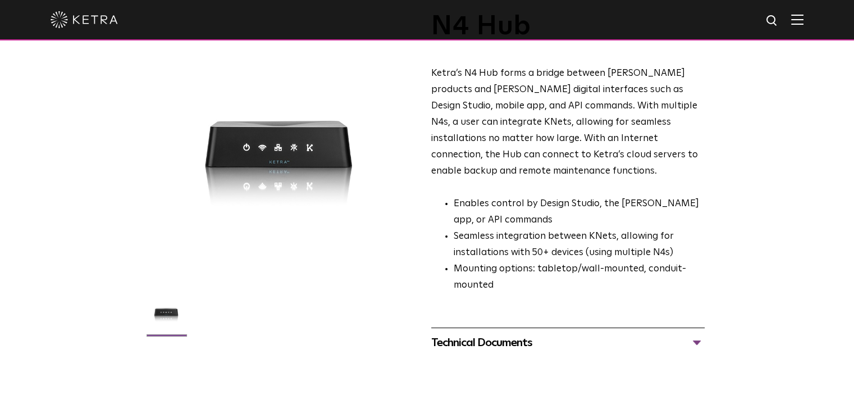
scroll to position [128, 0]
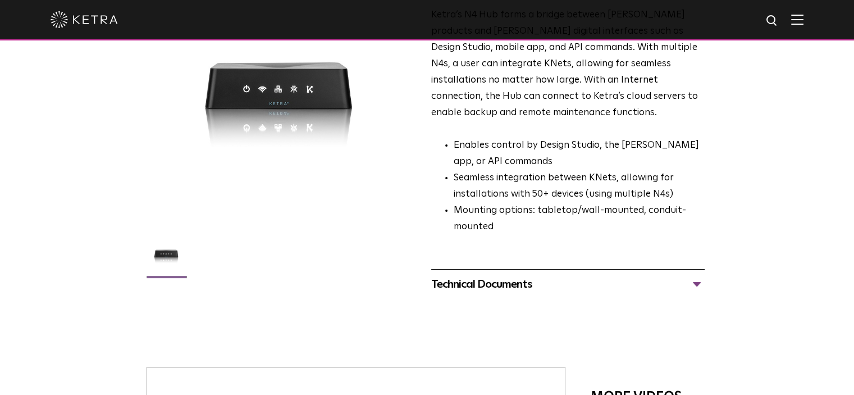
click at [687, 275] on div "Technical Documents" at bounding box center [567, 284] width 273 height 18
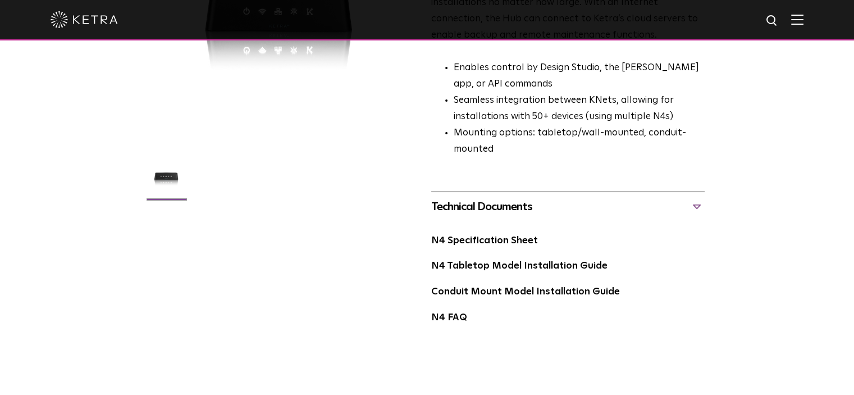
scroll to position [213, 0]
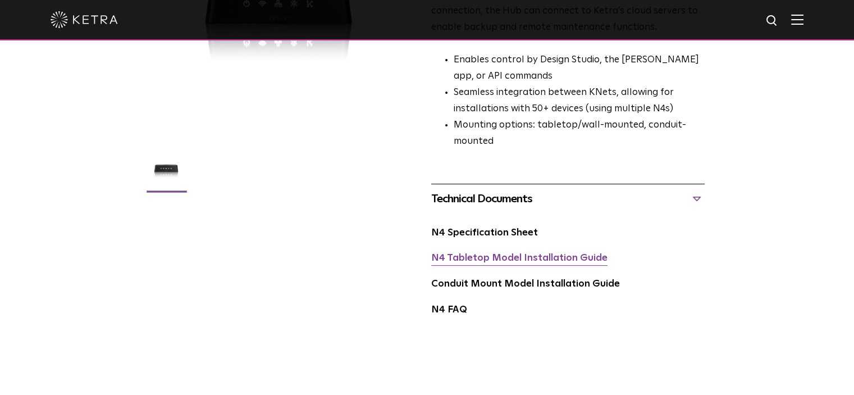
click at [573, 253] on link "N4 Tabletop Model Installation Guide" at bounding box center [519, 258] width 176 height 10
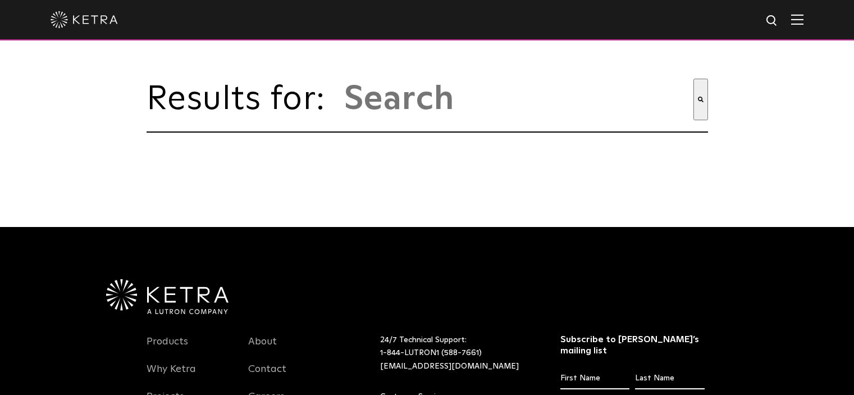
type input "design studio"
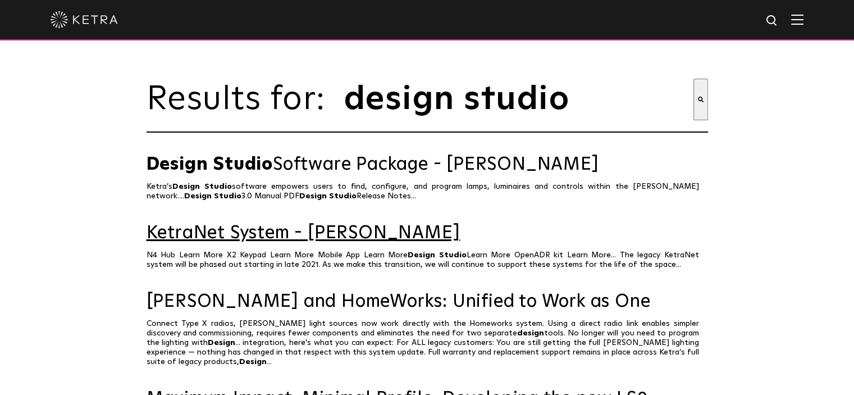
click at [328, 243] on link "KetraNet System - [PERSON_NAME]" at bounding box center [427, 233] width 561 height 20
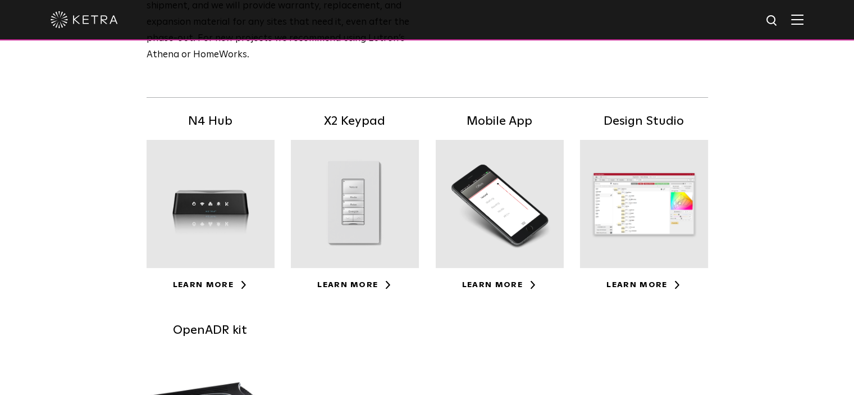
scroll to position [205, 0]
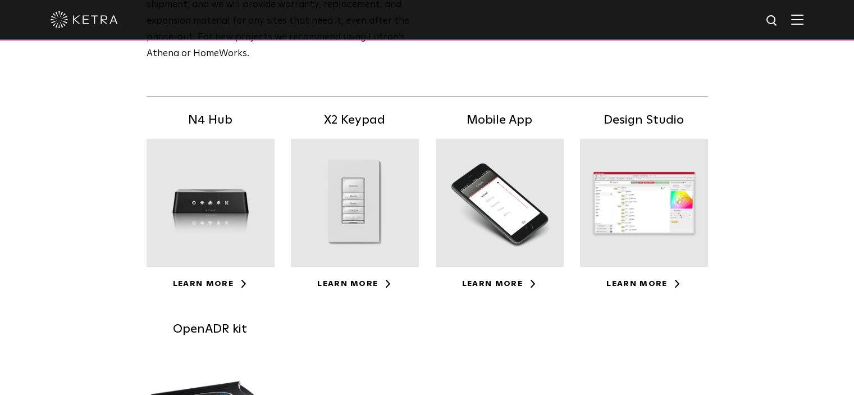
click at [669, 206] on div at bounding box center [644, 203] width 128 height 128
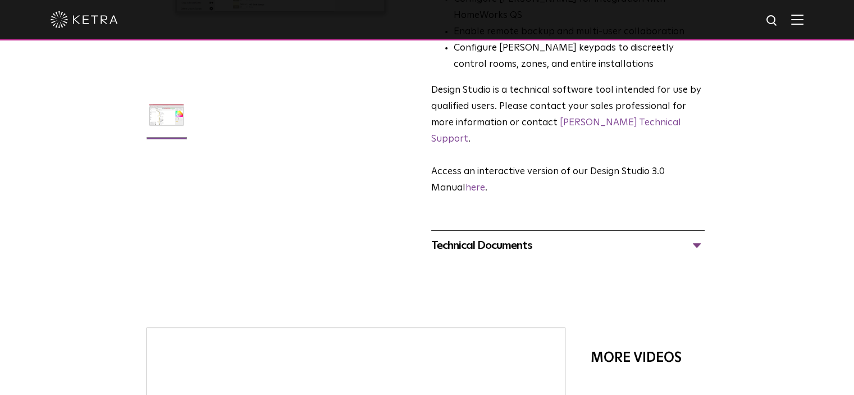
scroll to position [267, 0]
click at [478, 182] on link "here" at bounding box center [475, 187] width 20 height 10
click at [779, 21] on img at bounding box center [772, 21] width 14 height 14
type input "mobile app manual"
click at [737, 12] on button "Search" at bounding box center [745, 20] width 17 height 17
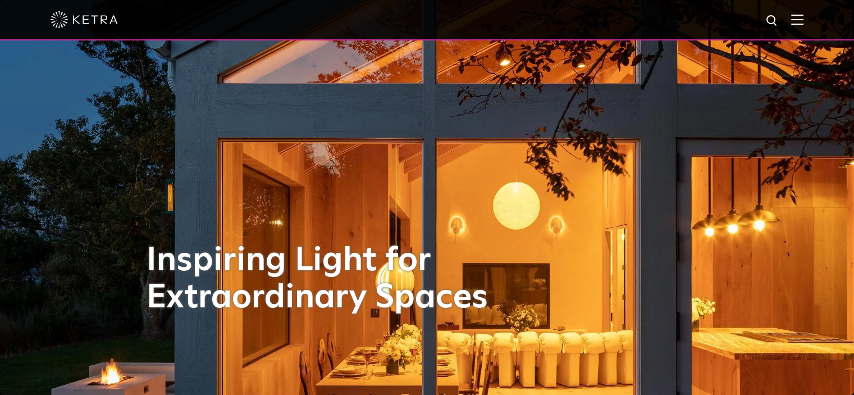
click at [818, 17] on div at bounding box center [427, 20] width 854 height 40
click at [803, 17] on img at bounding box center [797, 19] width 12 height 11
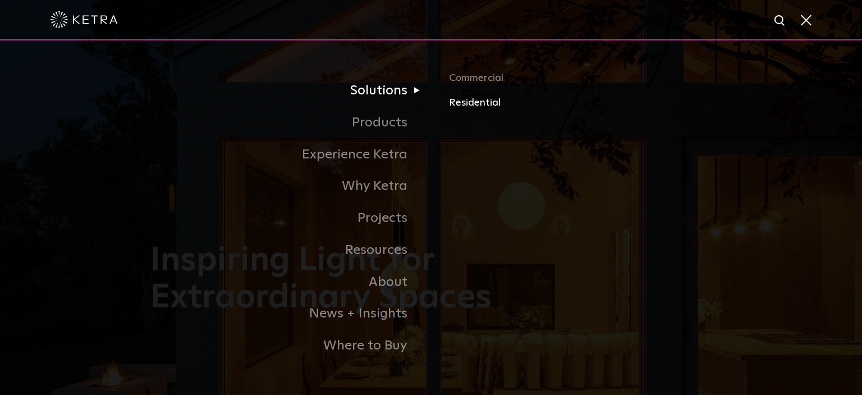
click at [470, 108] on link "Residential" at bounding box center [580, 103] width 263 height 16
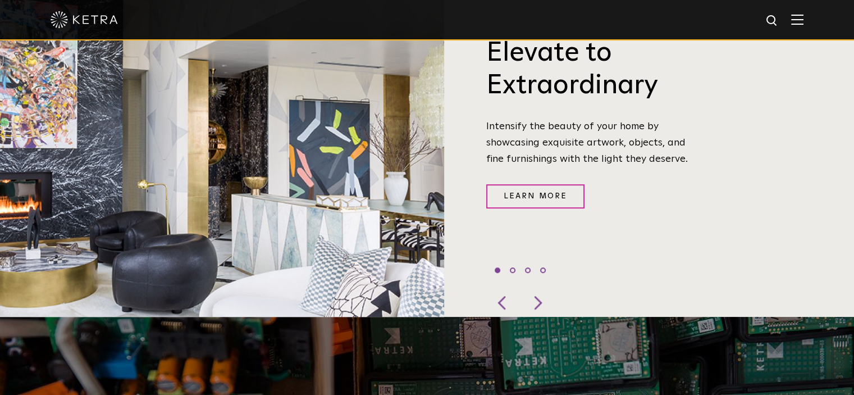
scroll to position [439, 0]
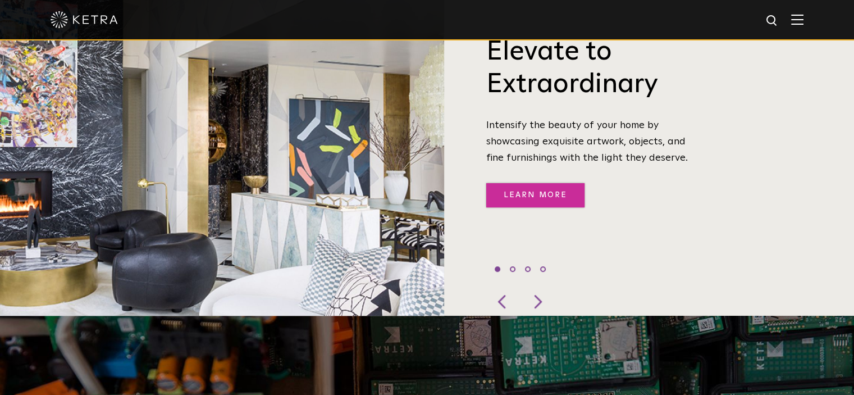
click at [541, 183] on link "Learn More" at bounding box center [535, 195] width 98 height 24
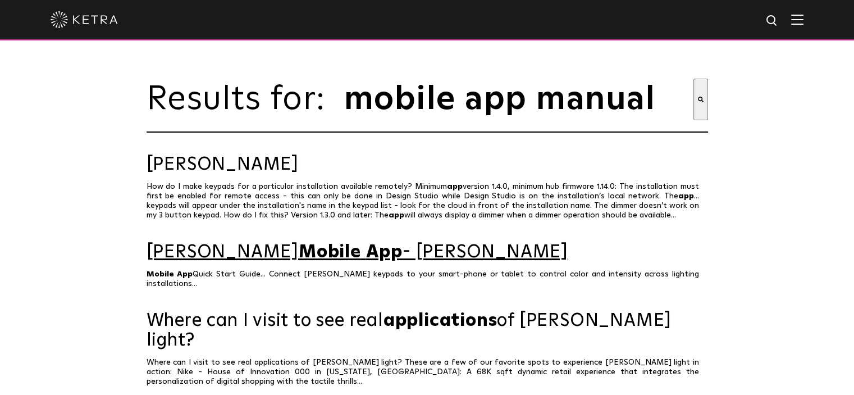
click at [366, 260] on span "App" at bounding box center [384, 252] width 36 height 18
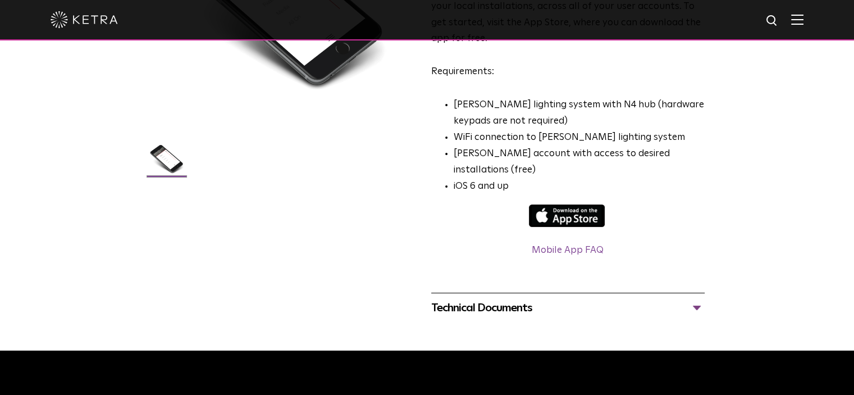
scroll to position [220, 0]
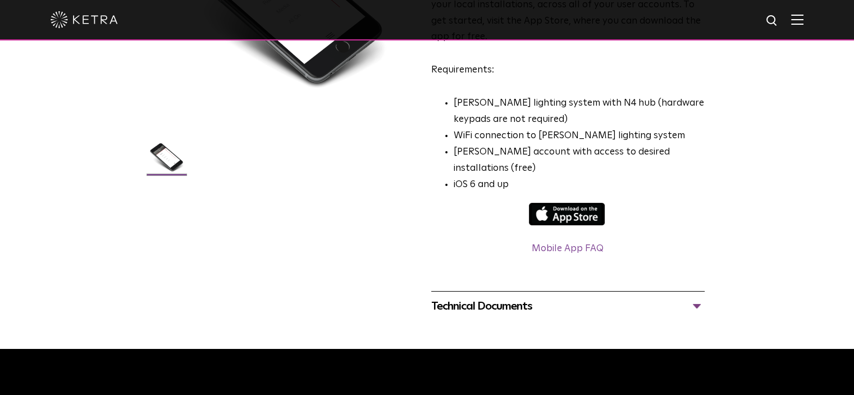
click at [694, 297] on div "Technical Documents" at bounding box center [567, 306] width 273 height 18
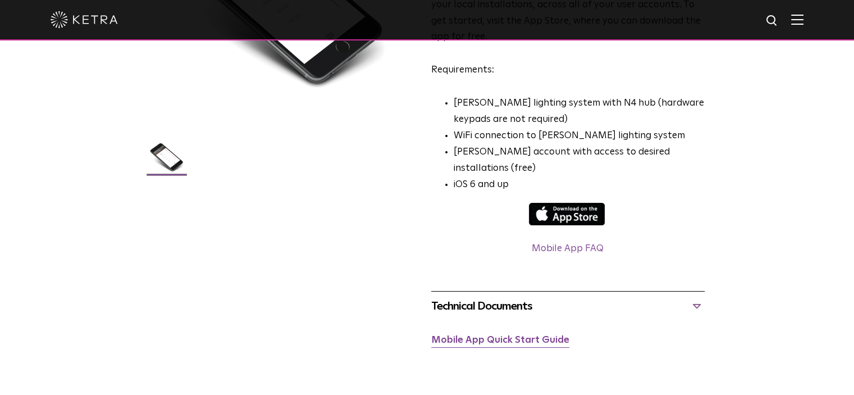
click at [537, 335] on link "Mobile App Quick Start Guide" at bounding box center [500, 340] width 138 height 10
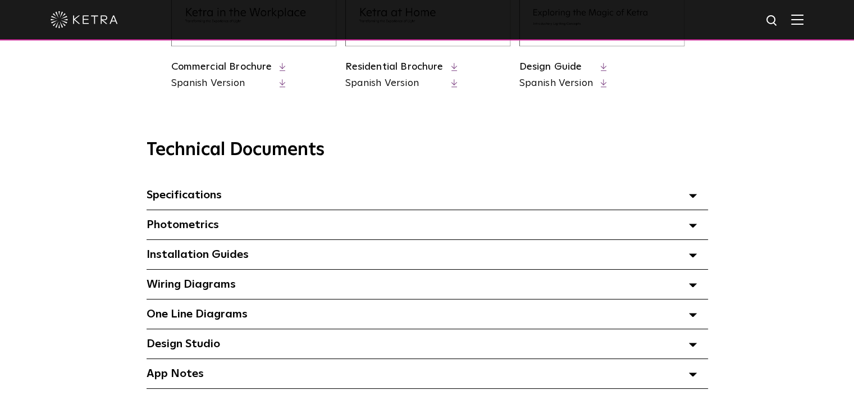
scroll to position [766, 0]
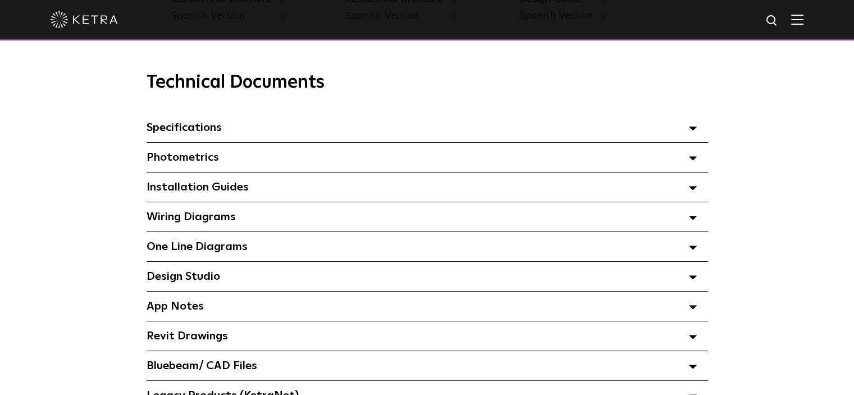
click at [207, 276] on span "Design Studio Select checkboxes to use the bulk download option below" at bounding box center [184, 276] width 74 height 11
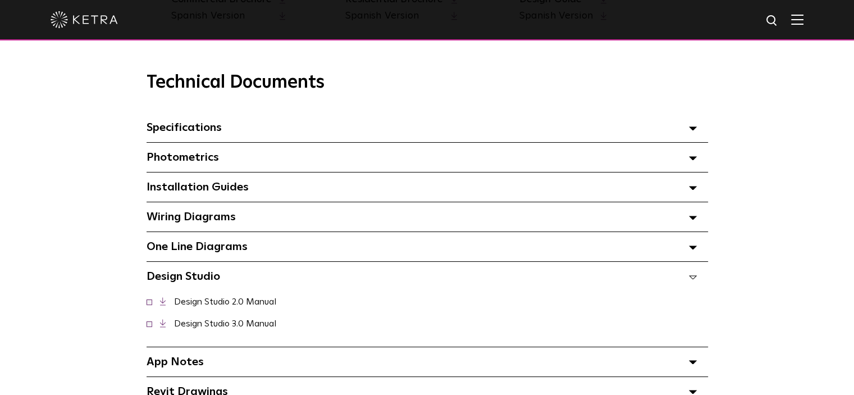
click at [150, 304] on span at bounding box center [150, 301] width 6 height 6
click at [163, 327] on icon at bounding box center [163, 323] width 6 height 8
click at [148, 326] on span at bounding box center [150, 323] width 6 height 6
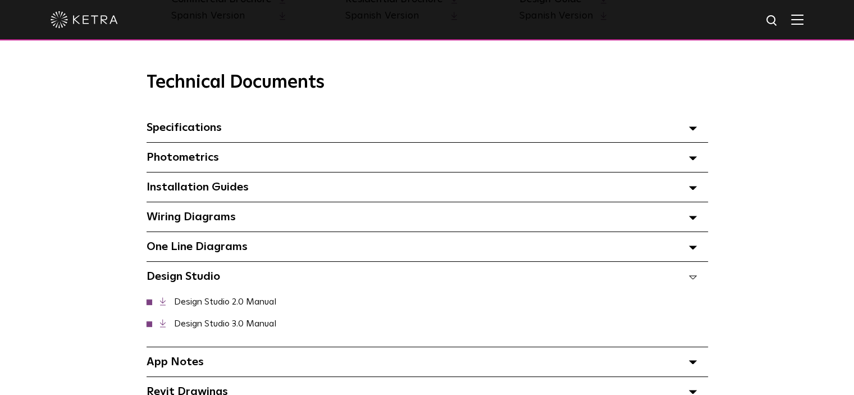
click at [148, 300] on span at bounding box center [150, 301] width 6 height 6
click at [148, 325] on span at bounding box center [150, 323] width 6 height 6
click at [204, 305] on link "Design Studio 2.0 Manual" at bounding box center [225, 301] width 102 height 9
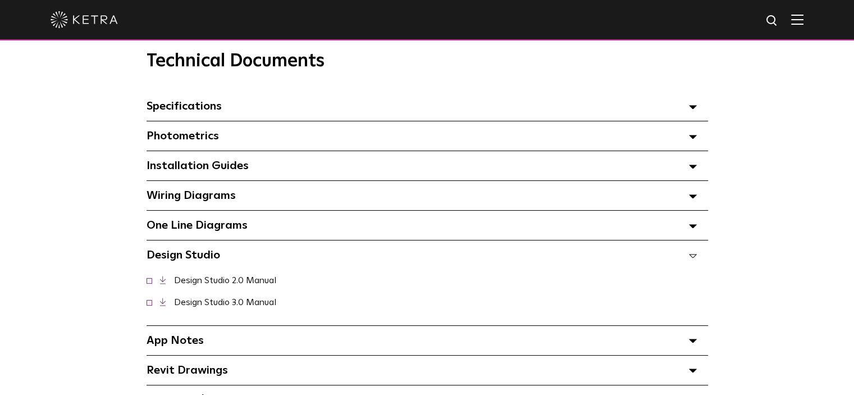
click at [692, 168] on polygon at bounding box center [692, 166] width 7 height 3
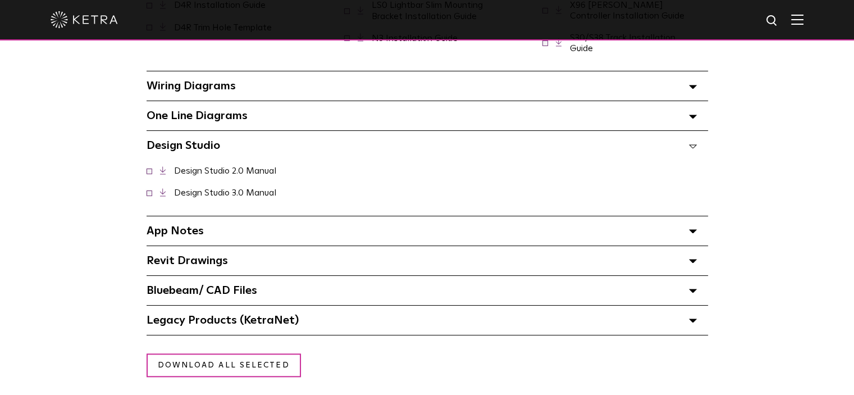
scroll to position [1154, 0]
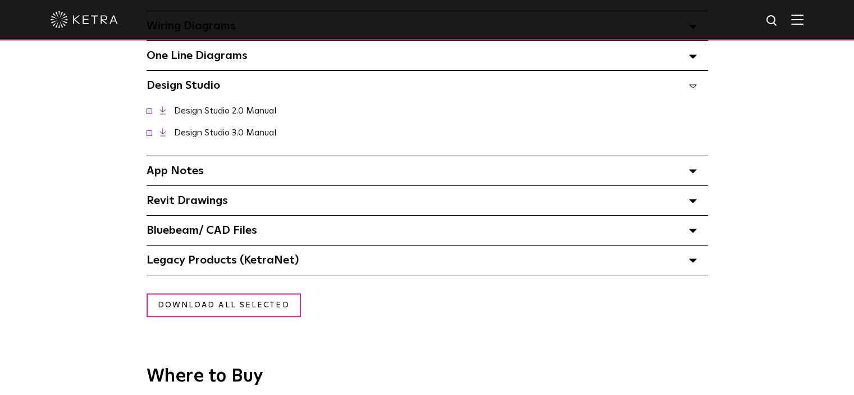
click at [689, 173] on polygon at bounding box center [692, 171] width 7 height 3
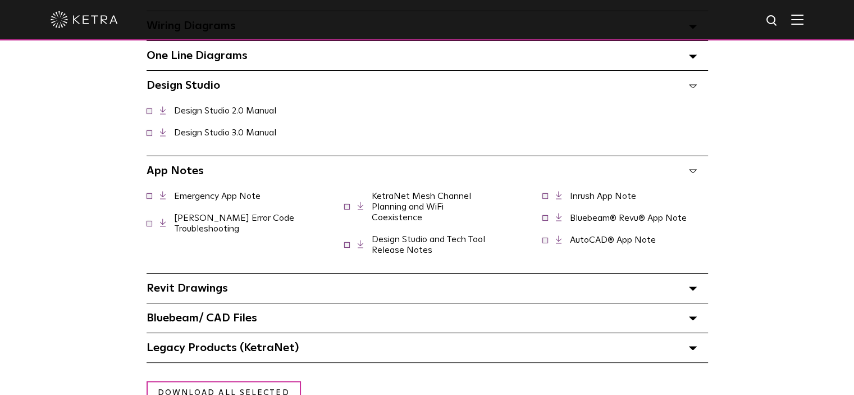
click at [428, 245] on link "Design Studio and Tech Tool Release Notes" at bounding box center [428, 245] width 113 height 20
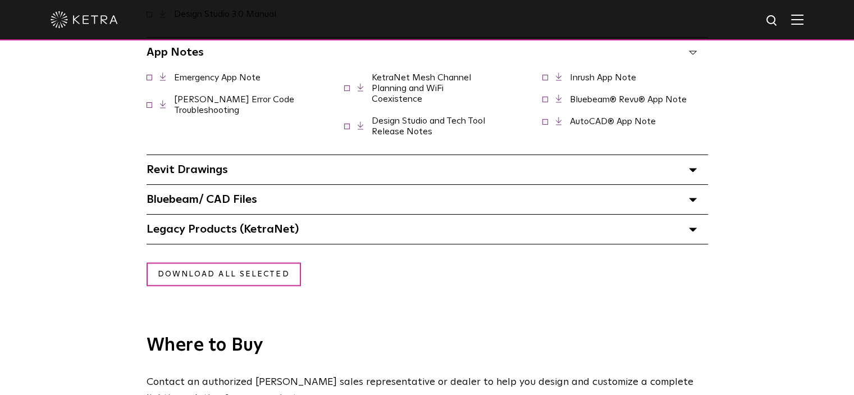
scroll to position [1273, 0]
click at [692, 231] on polygon at bounding box center [692, 228] width 7 height 3
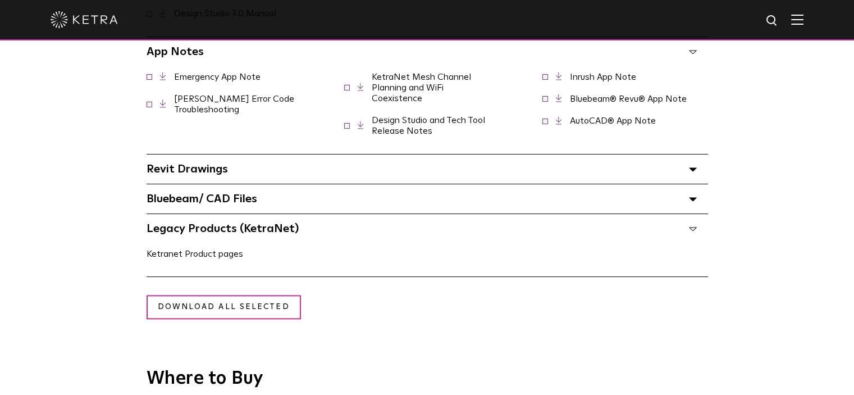
click at [211, 256] on link "Ketranet Product pages" at bounding box center [195, 253] width 97 height 9
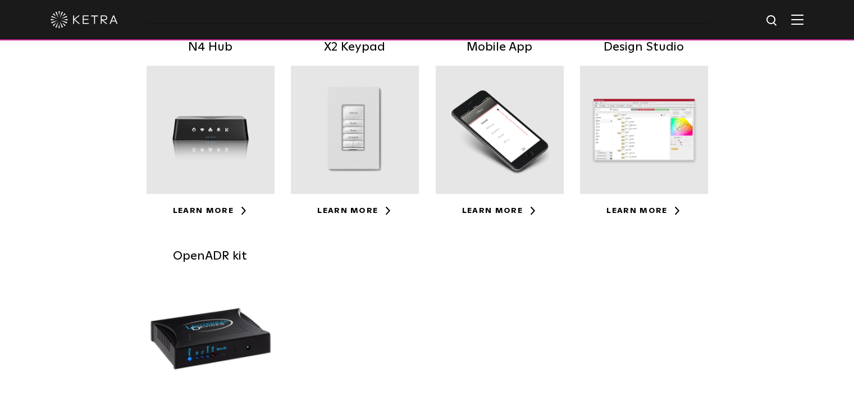
scroll to position [278, 0]
click at [658, 211] on link "Learn More" at bounding box center [643, 211] width 75 height 8
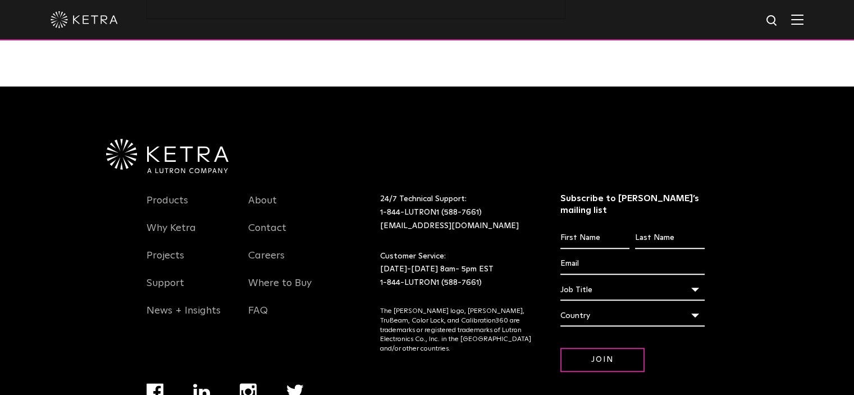
scroll to position [833, 0]
